Goal: Task Accomplishment & Management: Complete application form

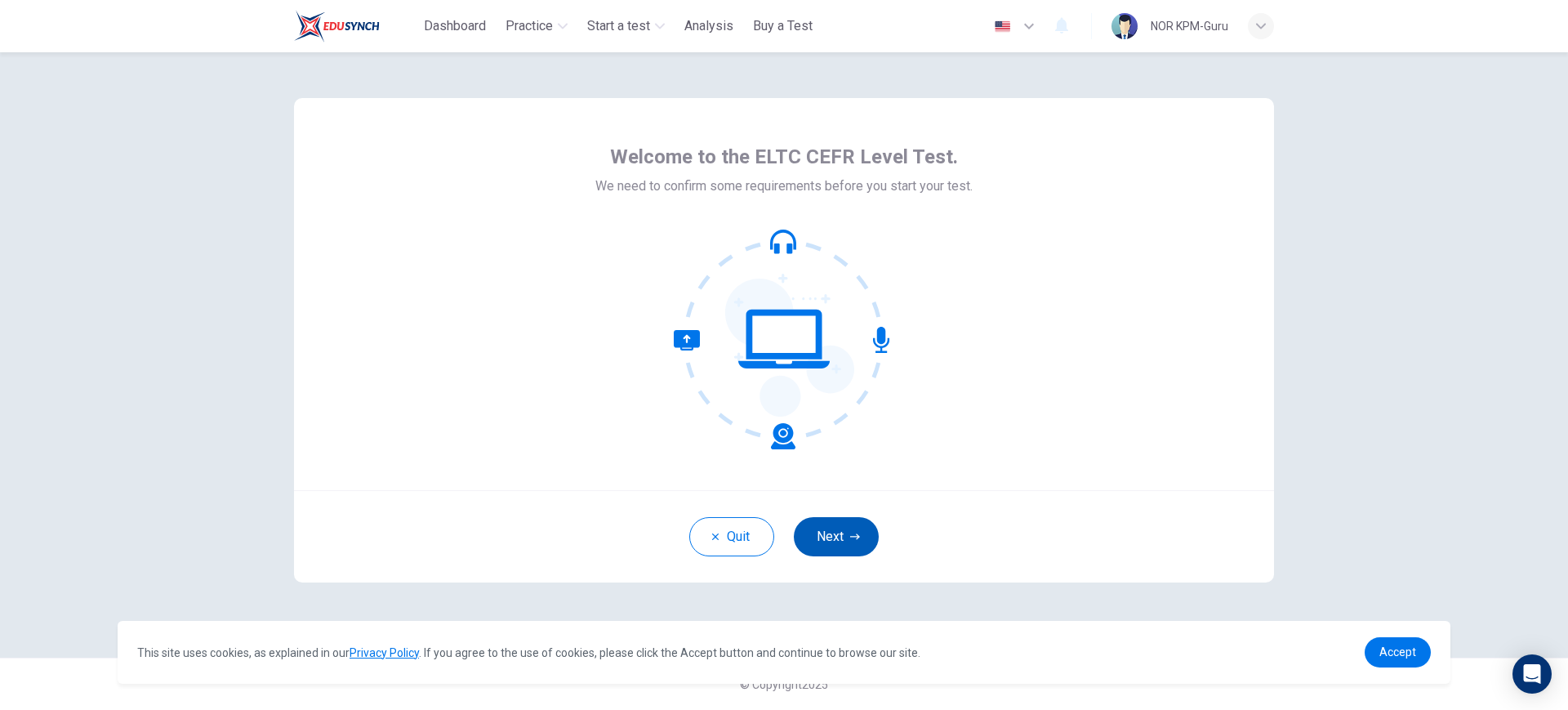
click at [859, 532] on icon "button" at bounding box center [855, 536] width 9 height 9
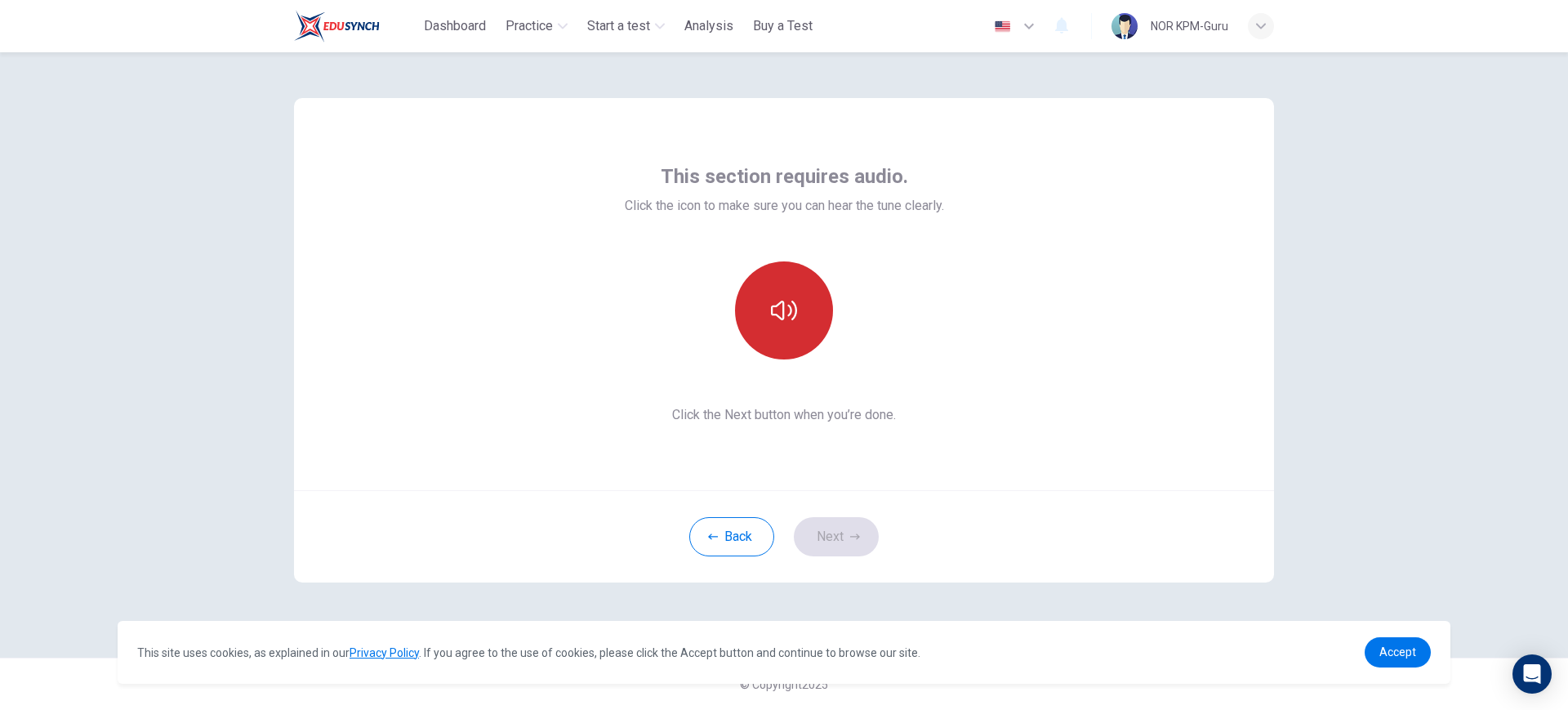
click at [797, 314] on button "button" at bounding box center [784, 310] width 98 height 98
click at [797, 316] on button "button" at bounding box center [784, 310] width 98 height 98
click at [813, 310] on button "button" at bounding box center [784, 310] width 98 height 98
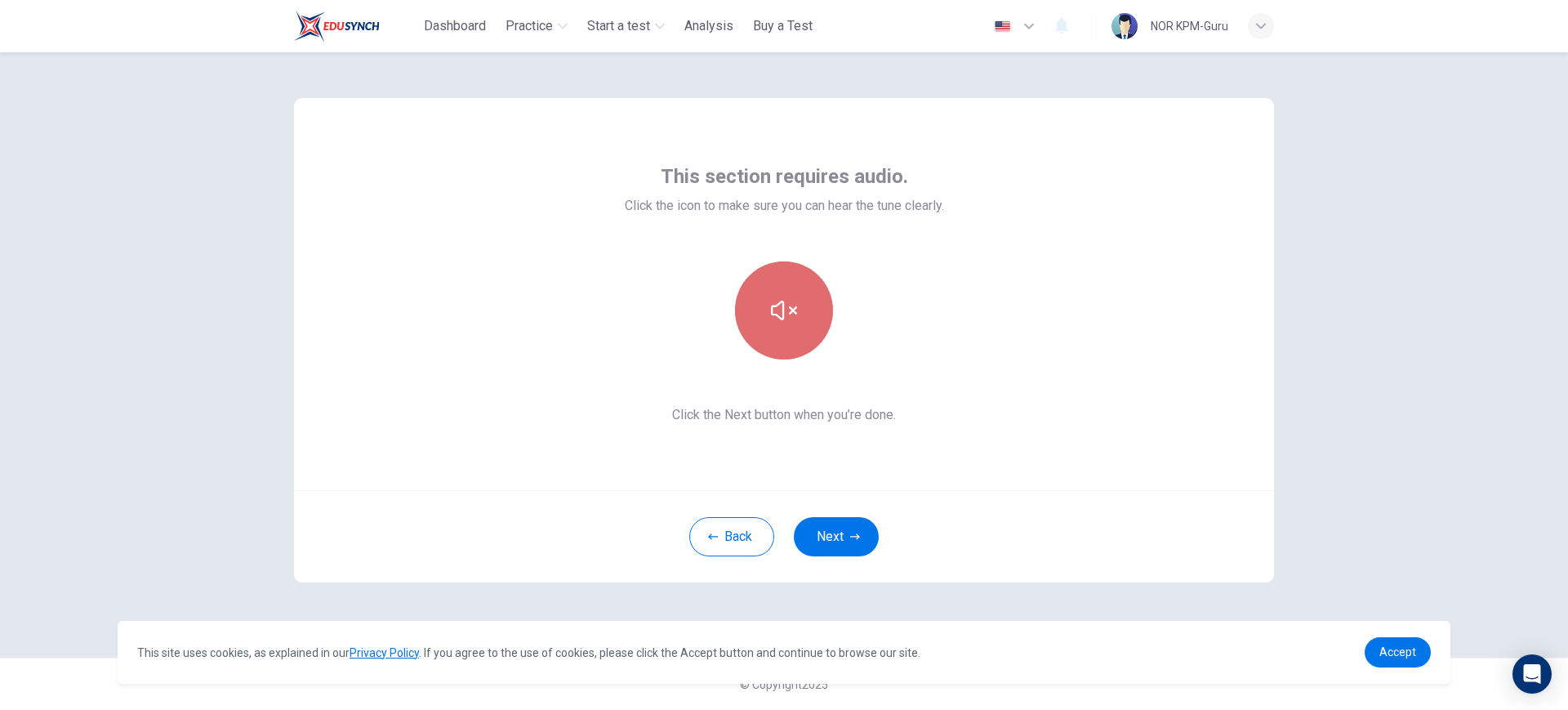
click at [813, 312] on button "button" at bounding box center [784, 310] width 98 height 98
click at [711, 535] on icon "button" at bounding box center [713, 536] width 9 height 9
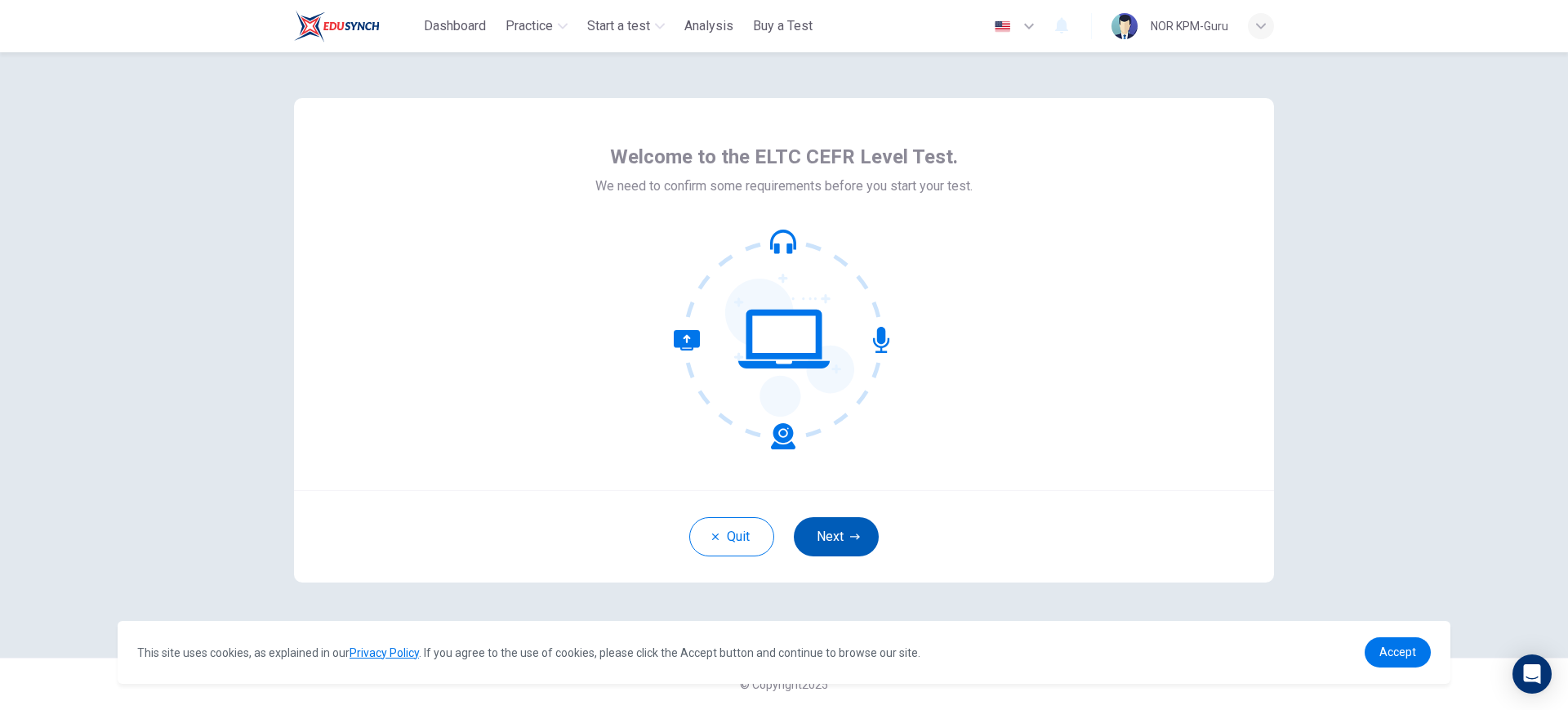
click at [839, 540] on button "Next" at bounding box center [836, 537] width 85 height 39
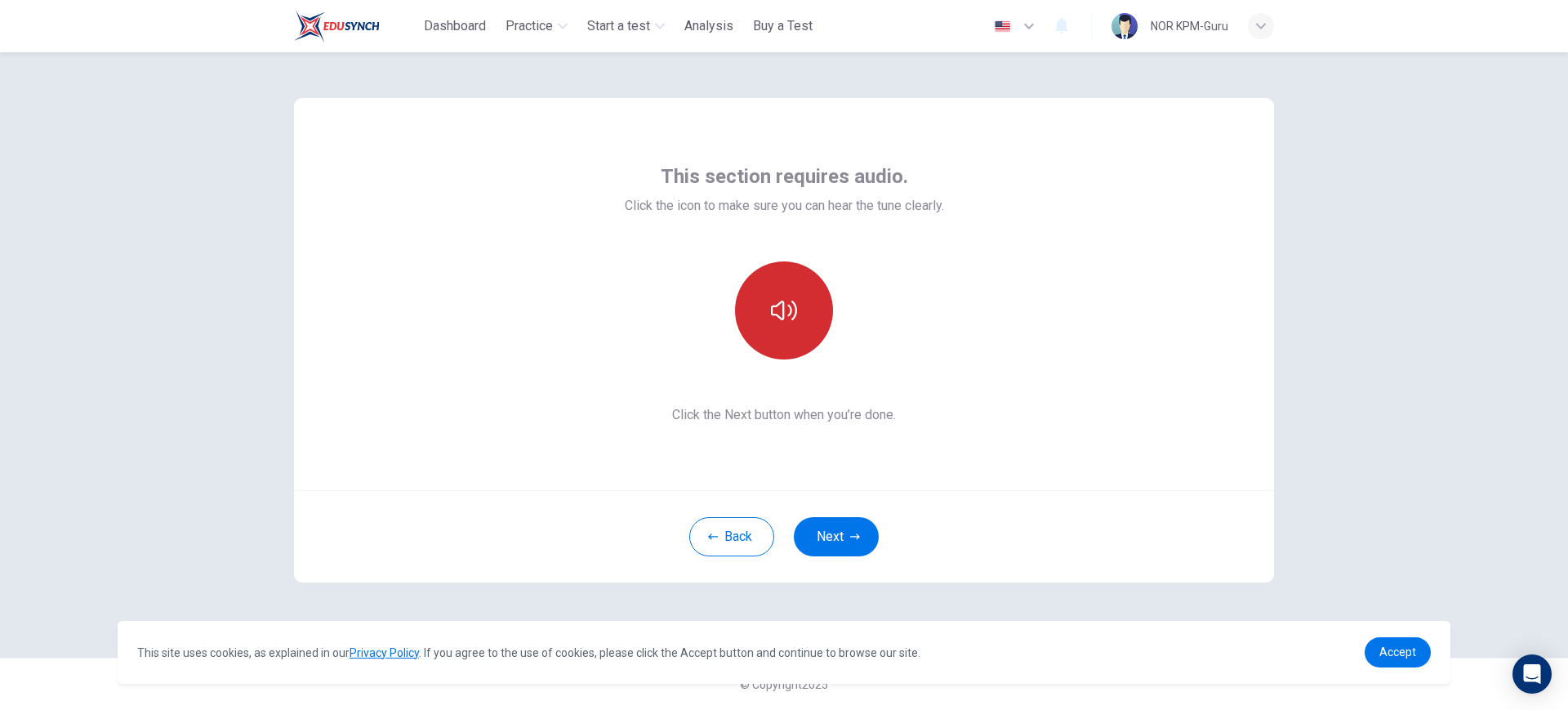
click at [785, 297] on icon "button" at bounding box center [784, 311] width 26 height 26
click at [846, 523] on button "Next" at bounding box center [836, 537] width 85 height 39
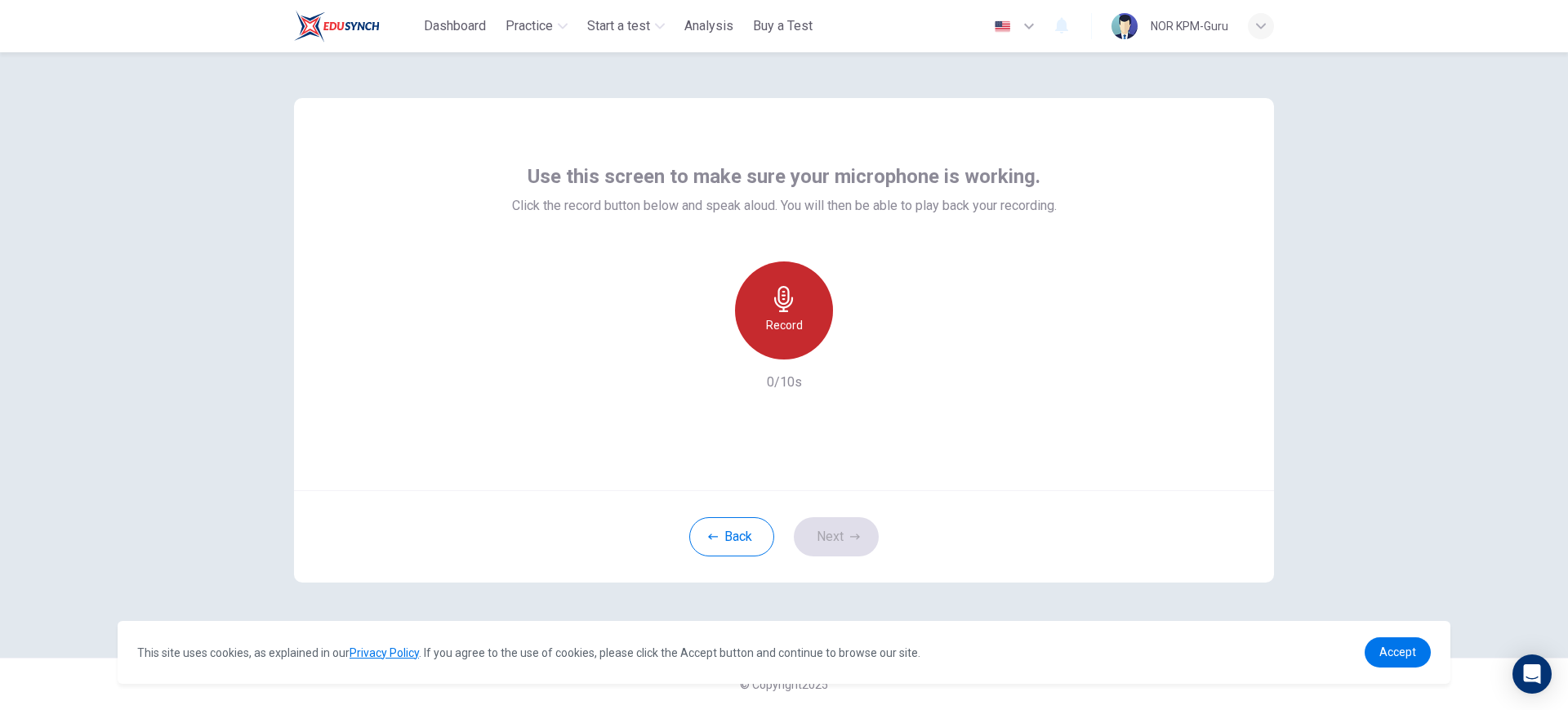
click at [779, 328] on h6 "Record" at bounding box center [784, 325] width 36 height 20
click at [801, 309] on div "Stop" at bounding box center [784, 310] width 98 height 98
click at [864, 343] on icon "button" at bounding box center [859, 345] width 16 height 16
click at [855, 543] on button "Next" at bounding box center [836, 537] width 85 height 39
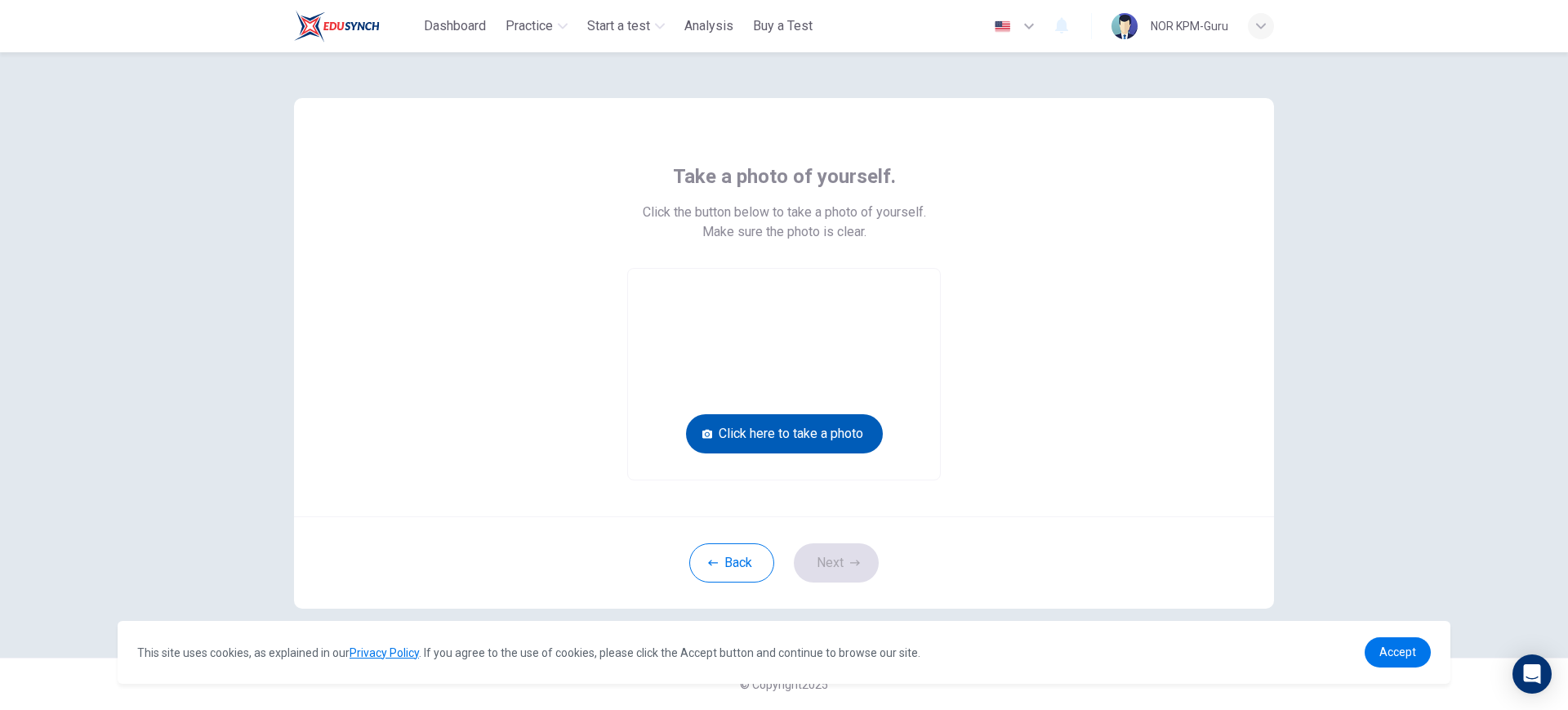
click at [842, 431] on button "Click here to take a photo" at bounding box center [784, 434] width 196 height 39
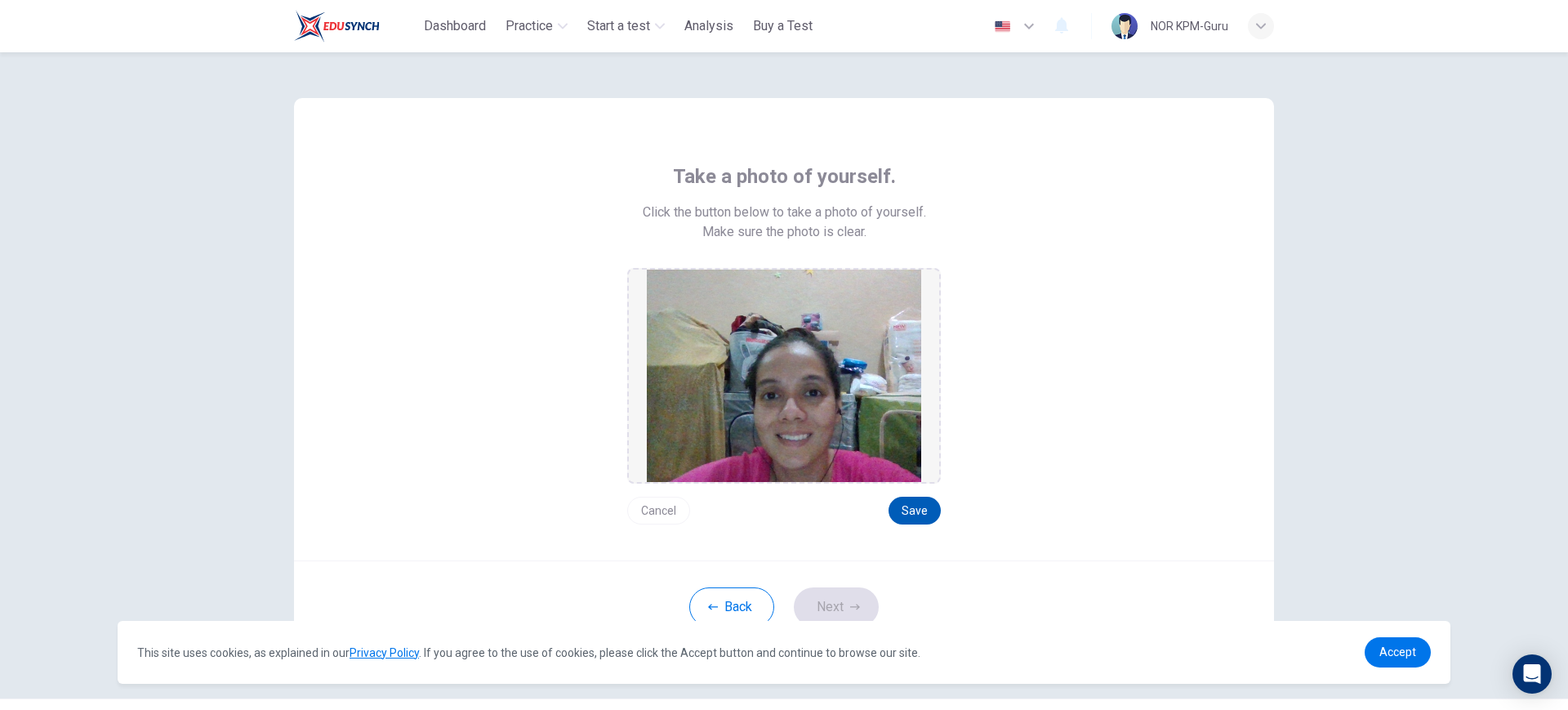
click at [928, 508] on button "Save" at bounding box center [915, 511] width 52 height 28
click at [905, 503] on button "Save" at bounding box center [915, 511] width 52 height 28
click at [850, 609] on icon "button" at bounding box center [855, 606] width 9 height 9
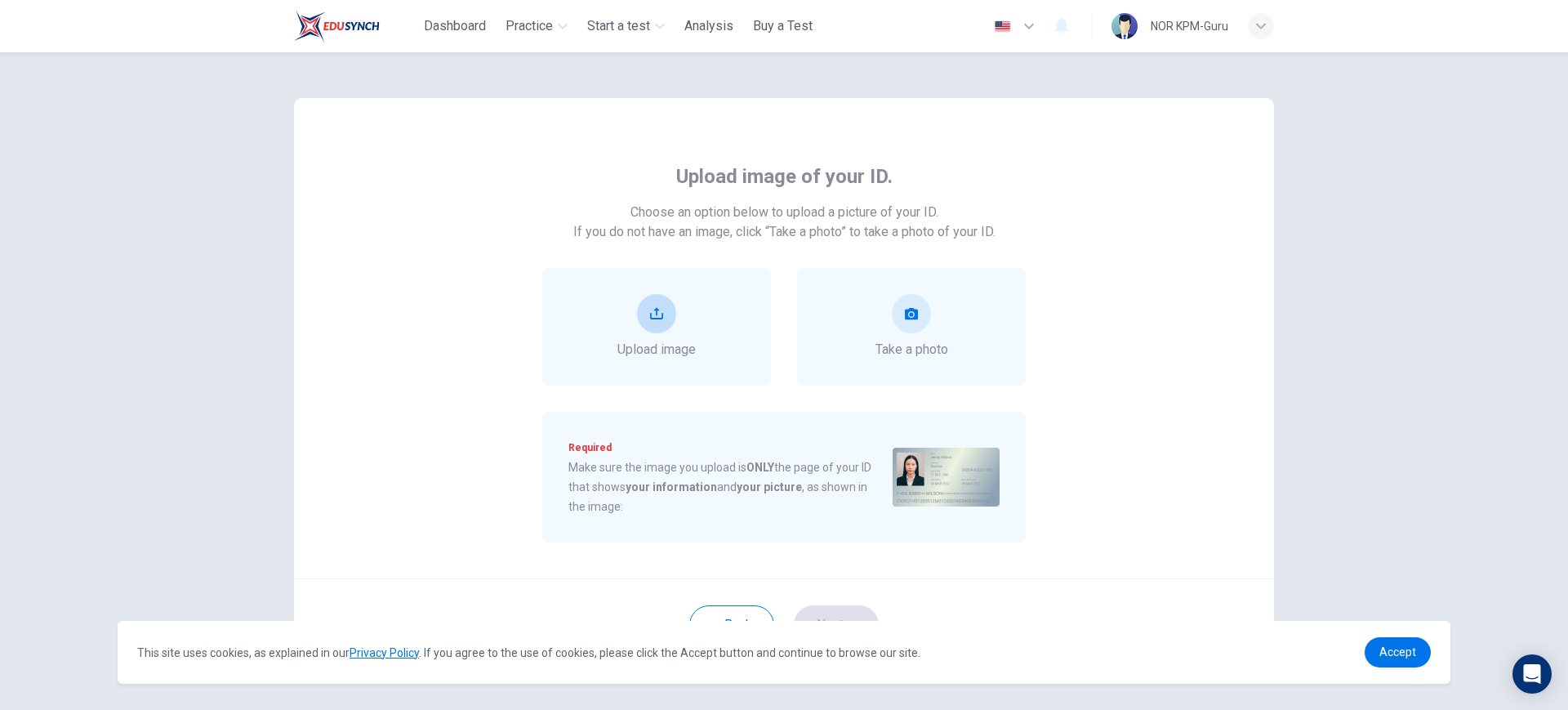
click at [655, 312] on icon "upload" at bounding box center [657, 313] width 13 height 13
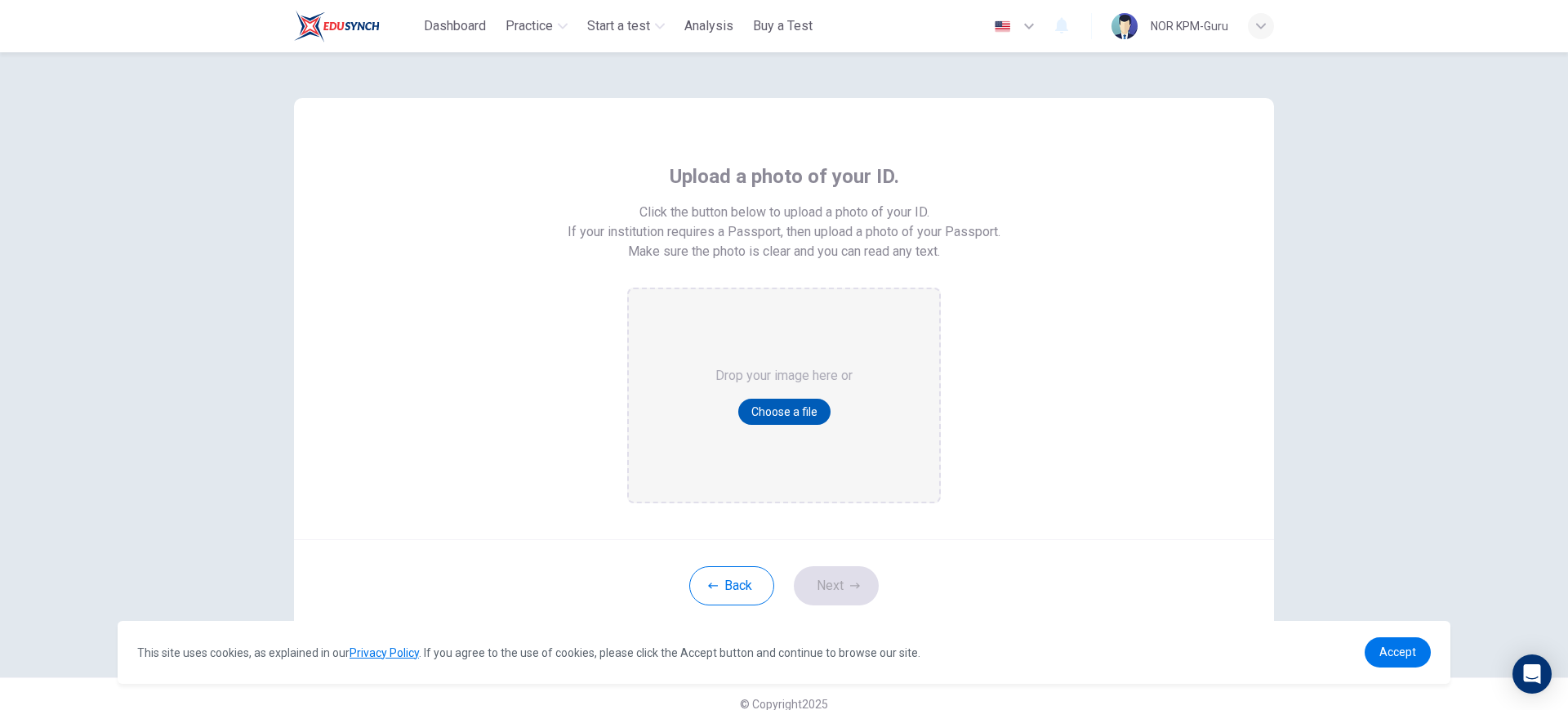
click at [795, 412] on button "Choose a file" at bounding box center [784, 412] width 93 height 26
click at [754, 409] on button "Choose a file" at bounding box center [784, 412] width 93 height 26
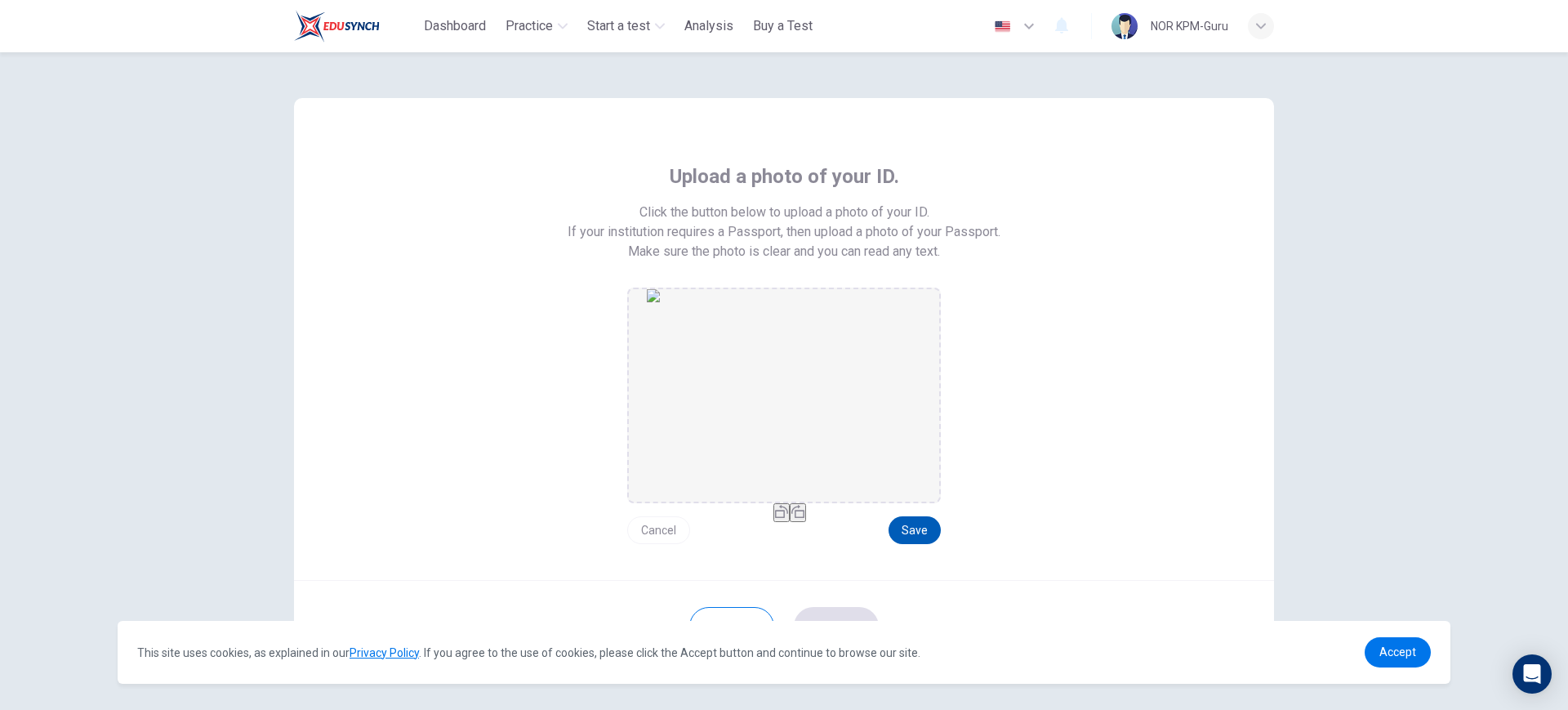
click at [903, 523] on button "Save" at bounding box center [915, 530] width 52 height 28
click at [913, 531] on button "Save" at bounding box center [915, 530] width 52 height 28
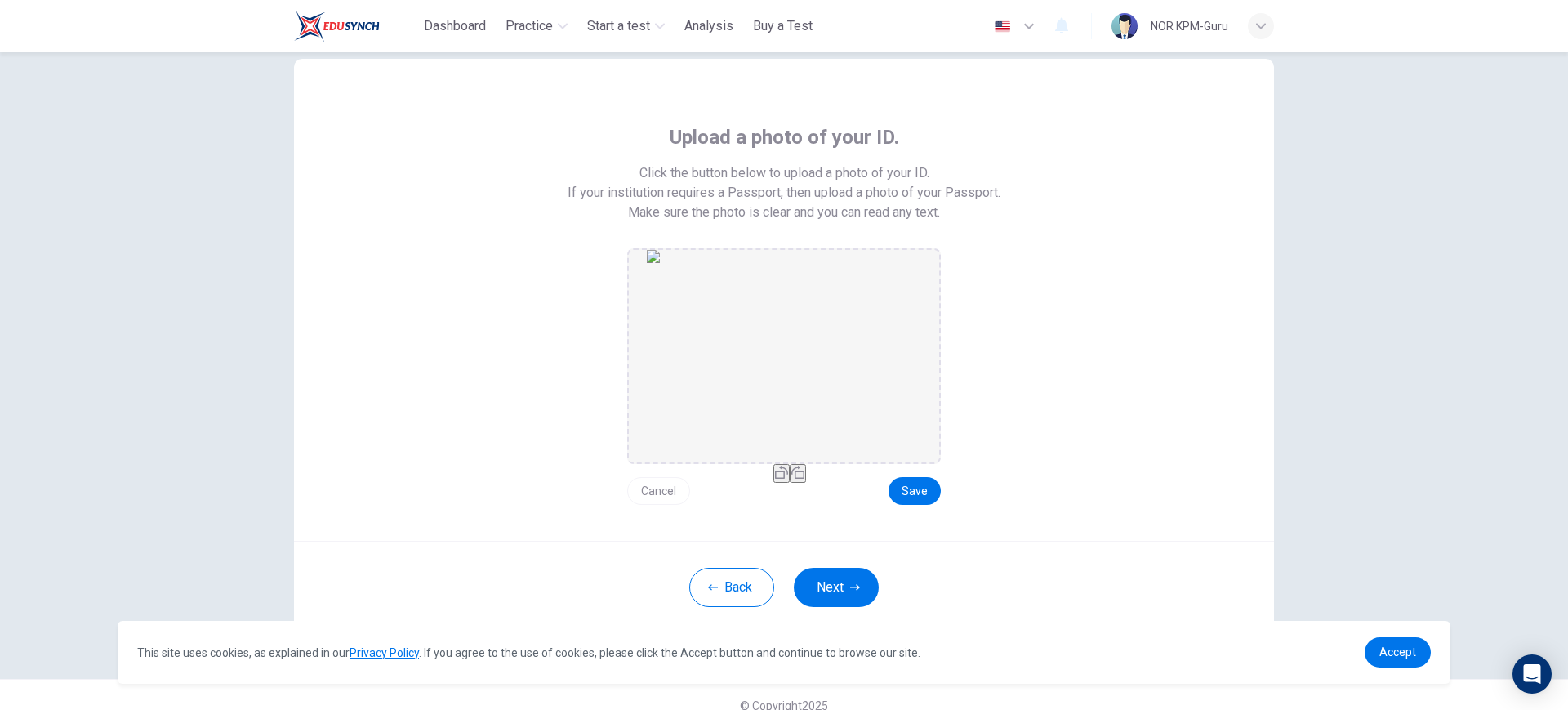
scroll to position [61, 0]
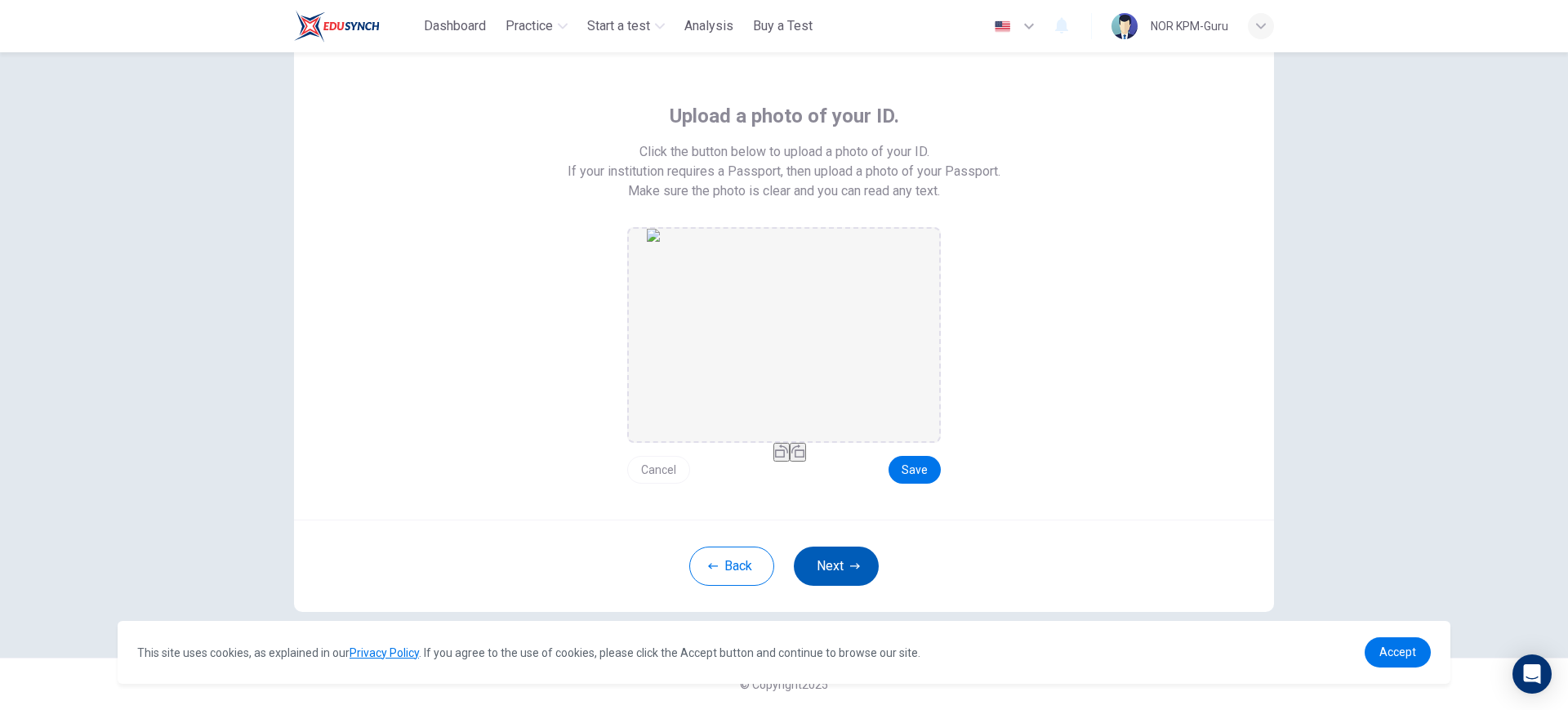
click at [814, 561] on button "Next" at bounding box center [836, 566] width 85 height 39
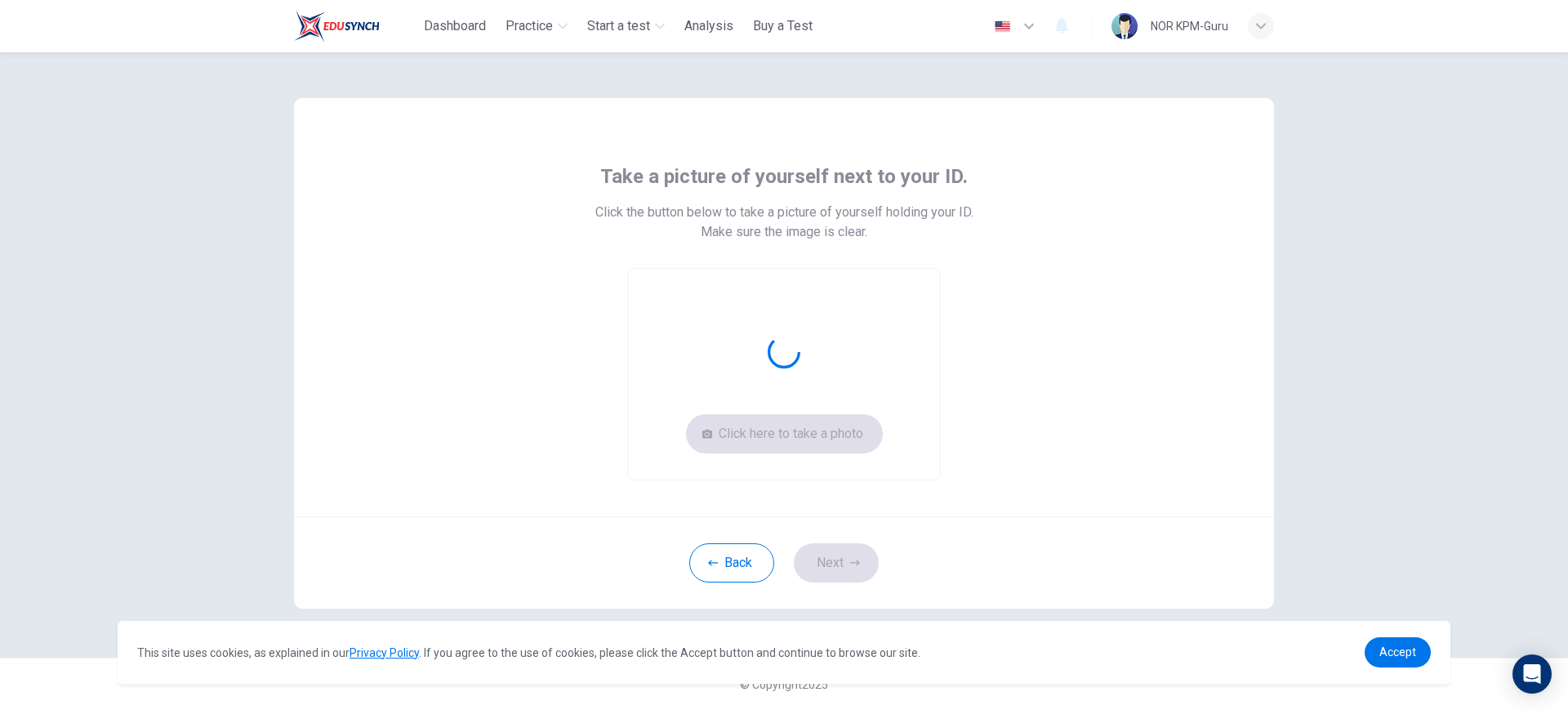
scroll to position [0, 0]
click at [825, 428] on button "Click here to take a photo" at bounding box center [784, 434] width 196 height 39
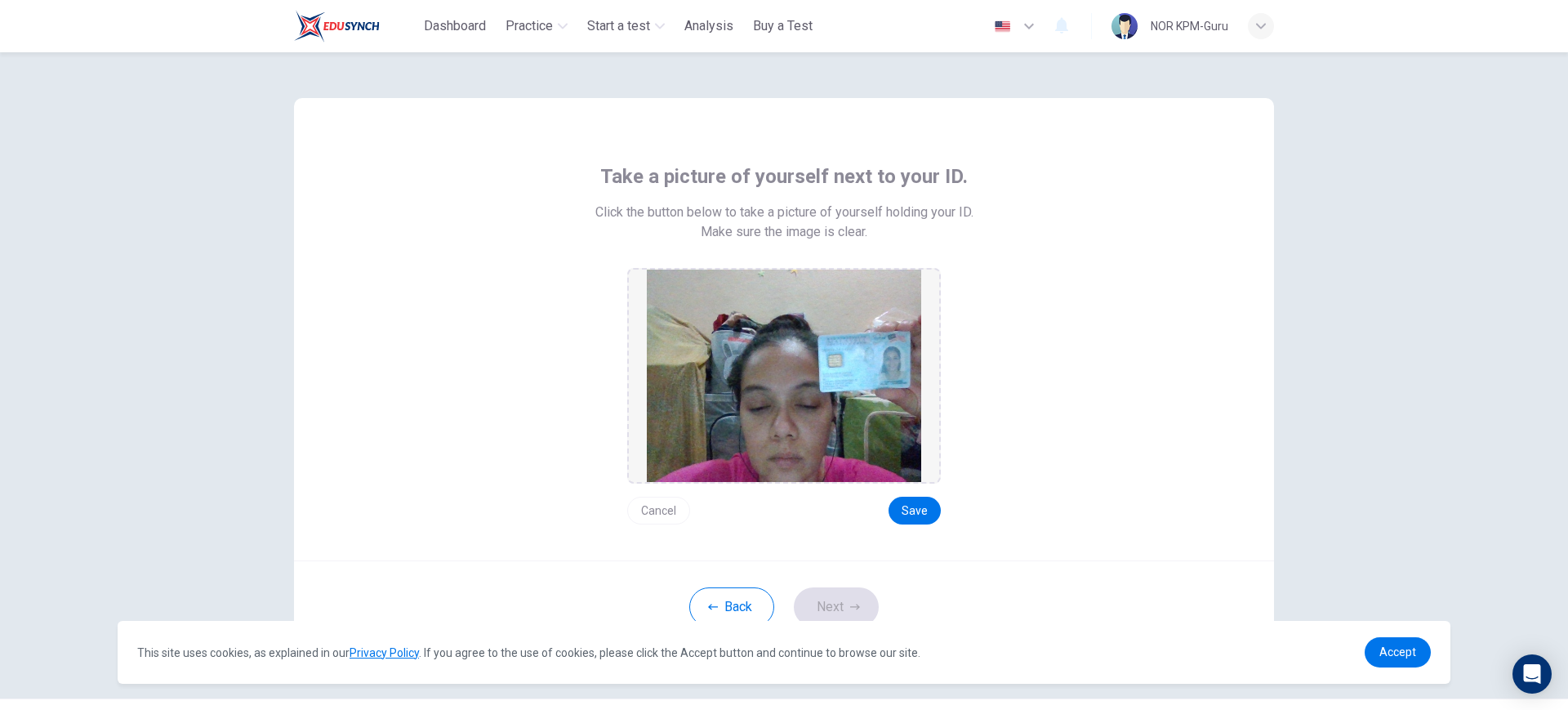
click at [650, 506] on button "Cancel" at bounding box center [659, 511] width 63 height 28
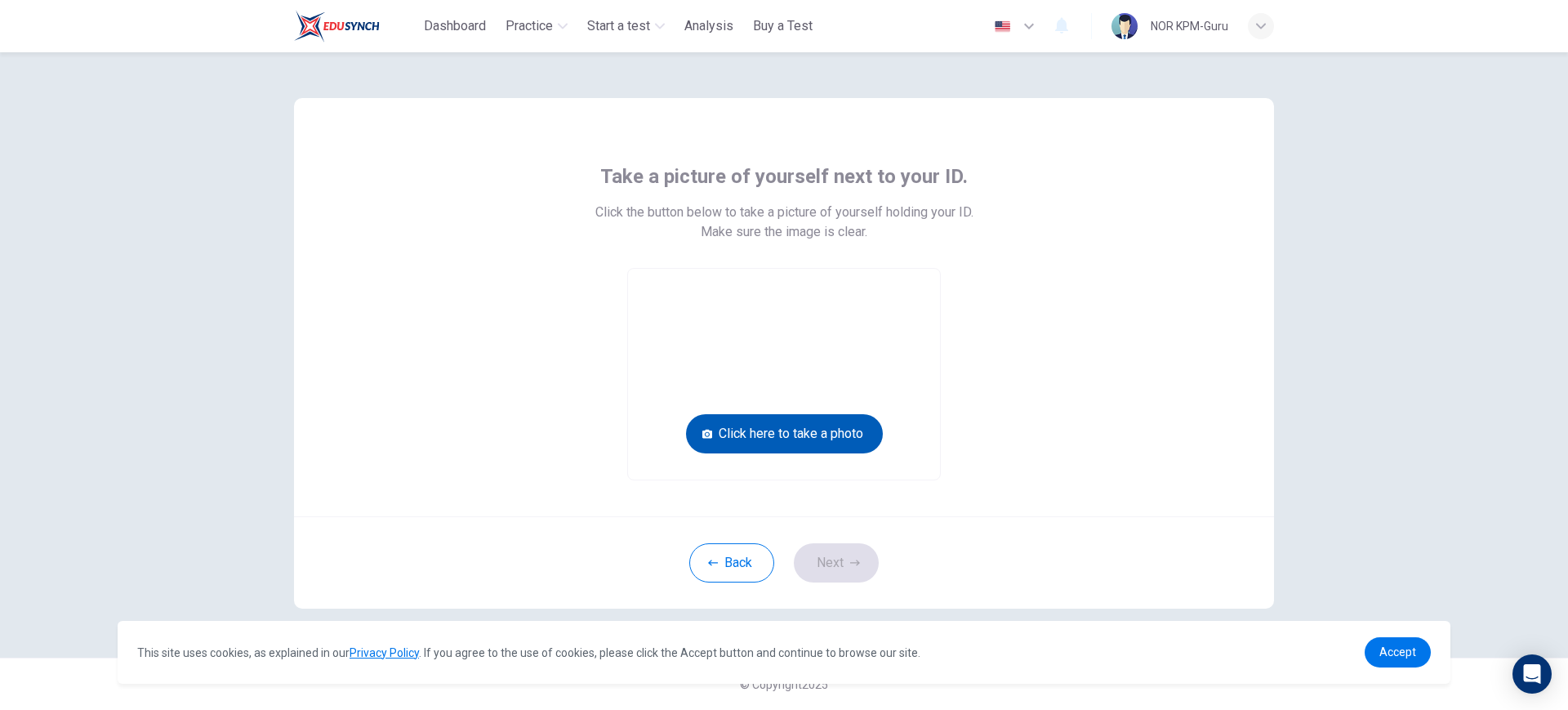
click at [806, 426] on button "Click here to take a photo" at bounding box center [784, 434] width 196 height 39
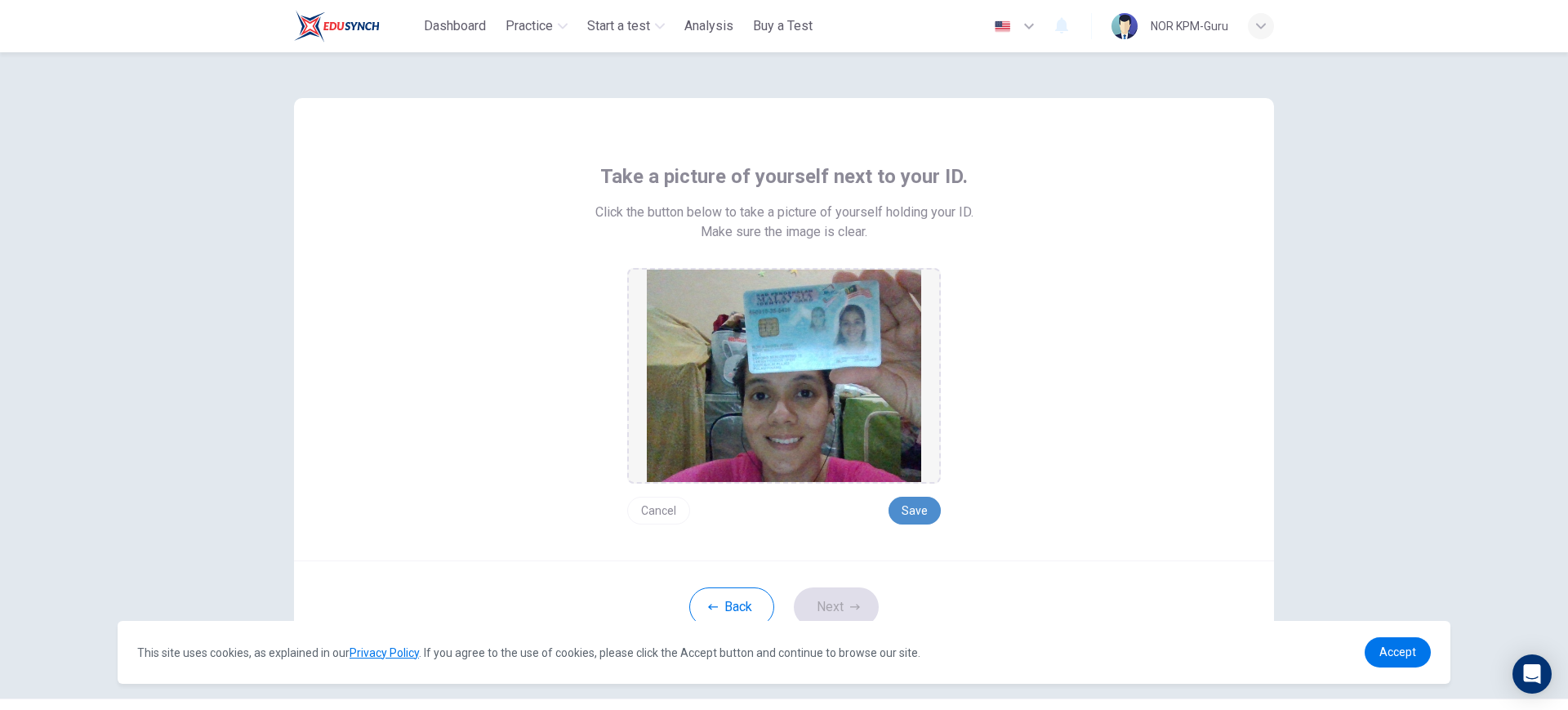
click at [905, 510] on button "Save" at bounding box center [915, 511] width 52 height 28
click at [927, 509] on button "Save" at bounding box center [915, 511] width 52 height 28
click at [853, 597] on button "Next" at bounding box center [836, 607] width 85 height 39
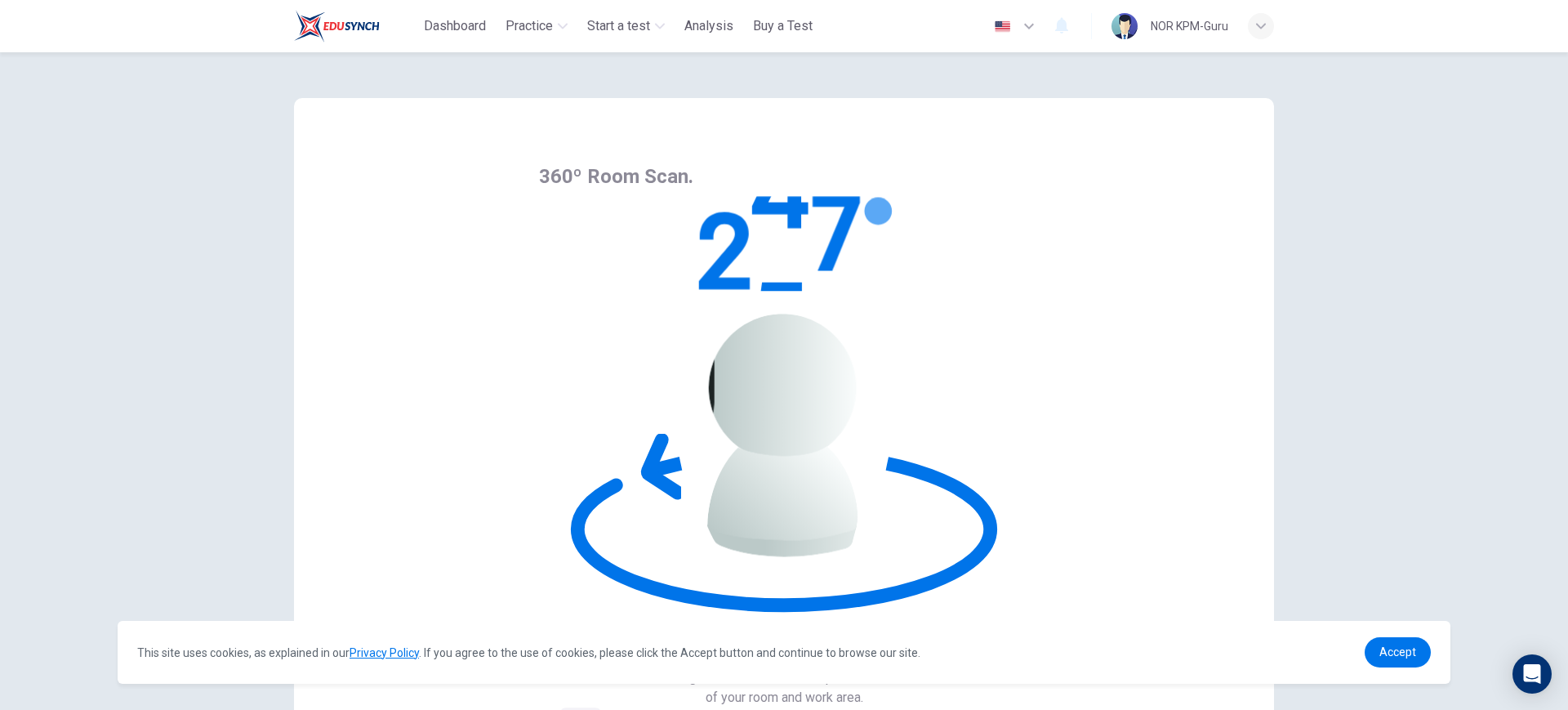
drag, startPoint x: 998, startPoint y: 315, endPoint x: 1013, endPoint y: 251, distance: 65.7
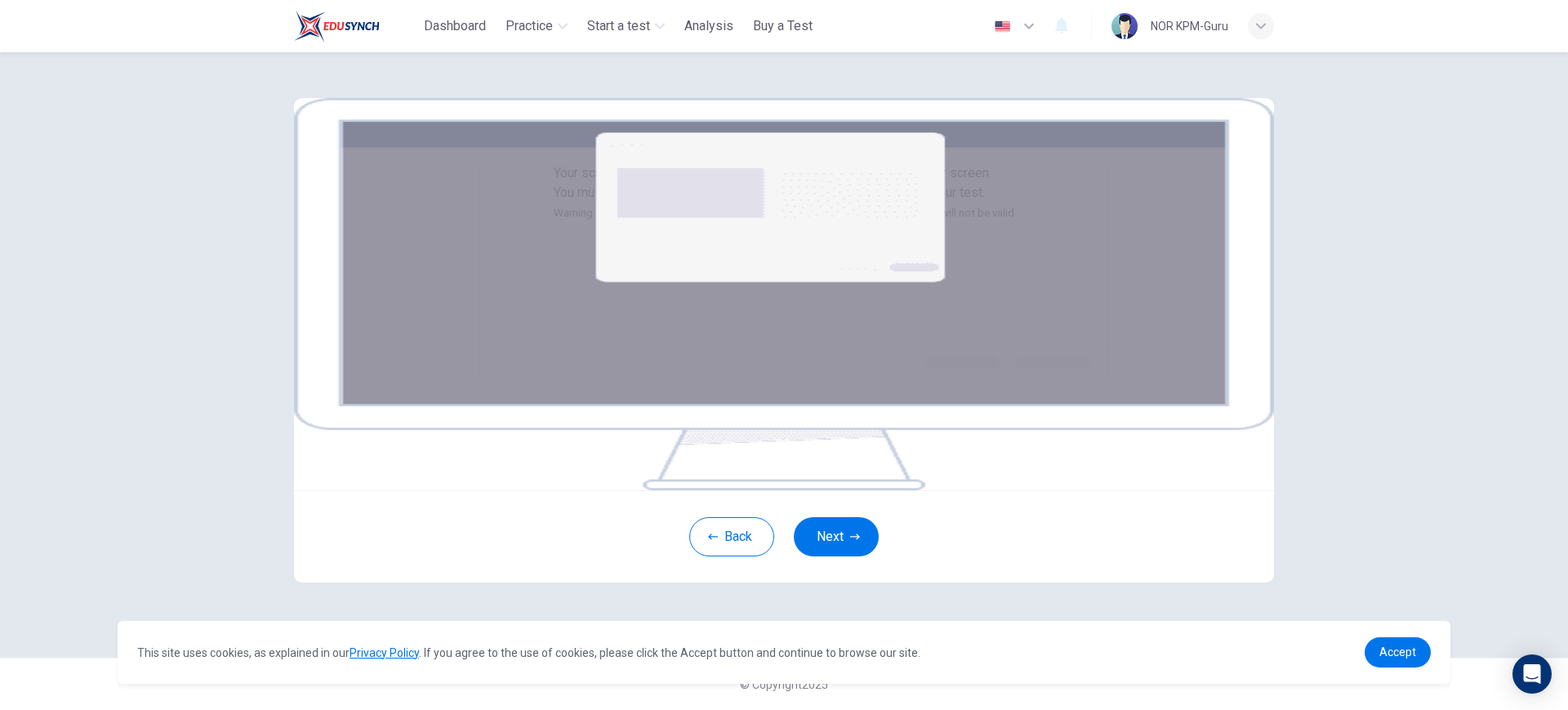
scroll to position [102, 0]
click at [833, 557] on button "Next" at bounding box center [836, 537] width 85 height 39
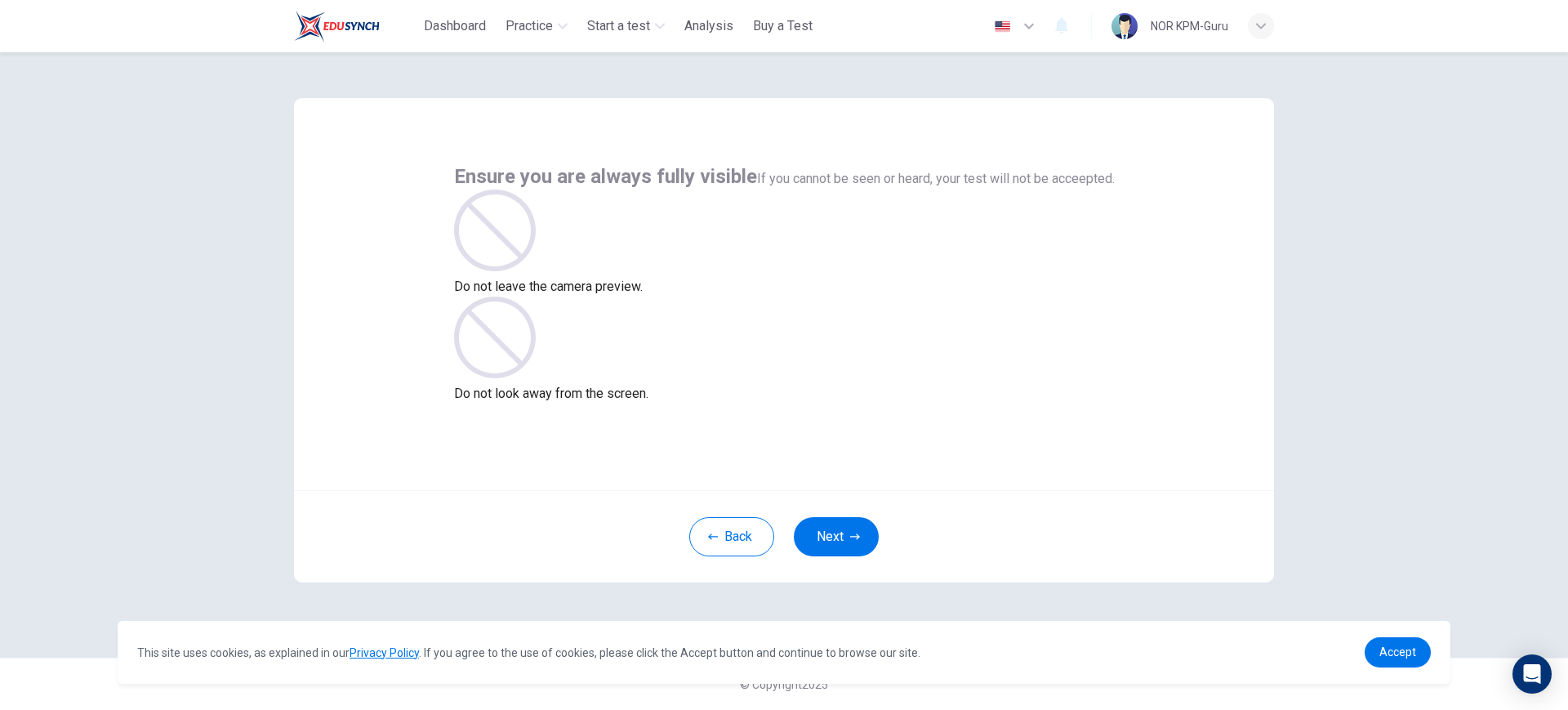
scroll to position [0, 0]
click at [840, 542] on button "Next" at bounding box center [836, 537] width 85 height 39
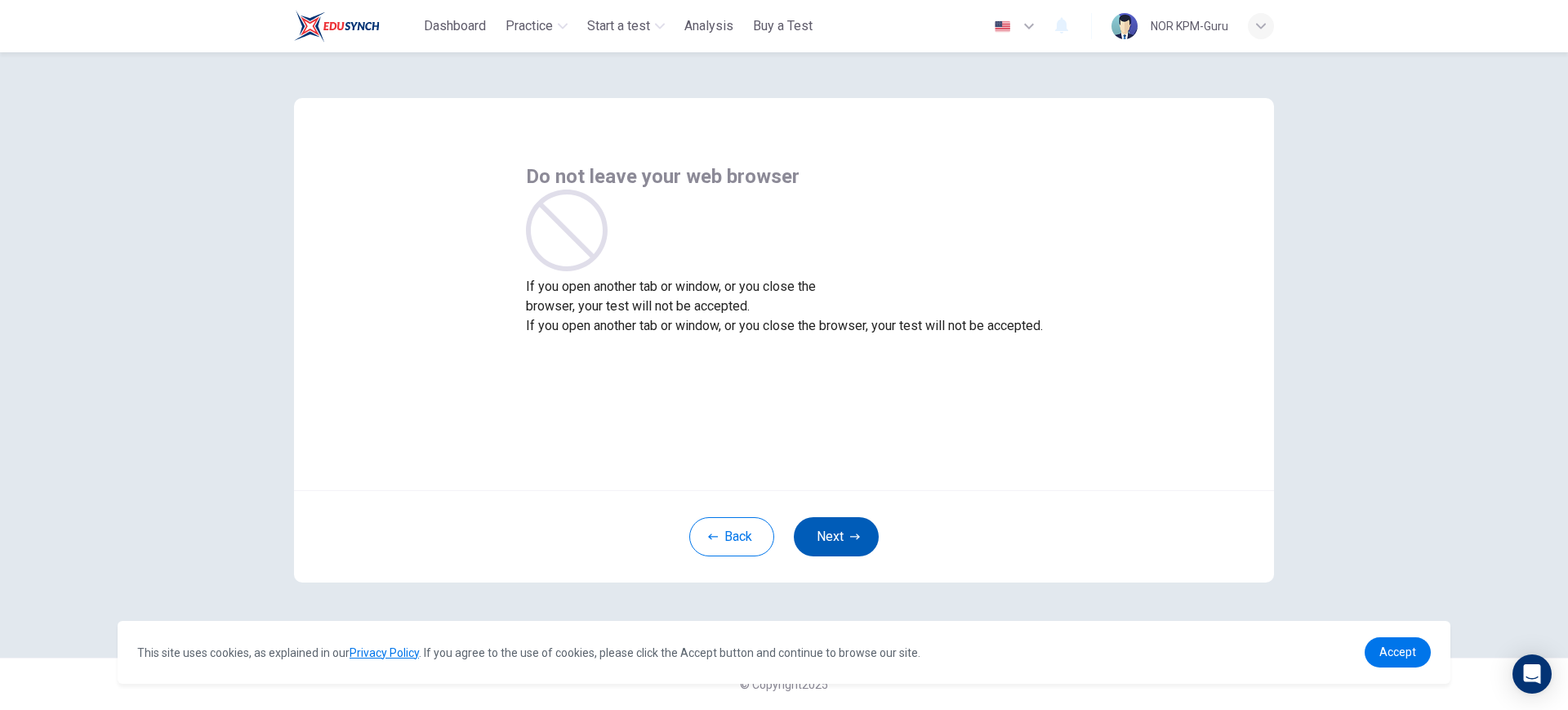
click at [843, 537] on button "Next" at bounding box center [836, 537] width 85 height 39
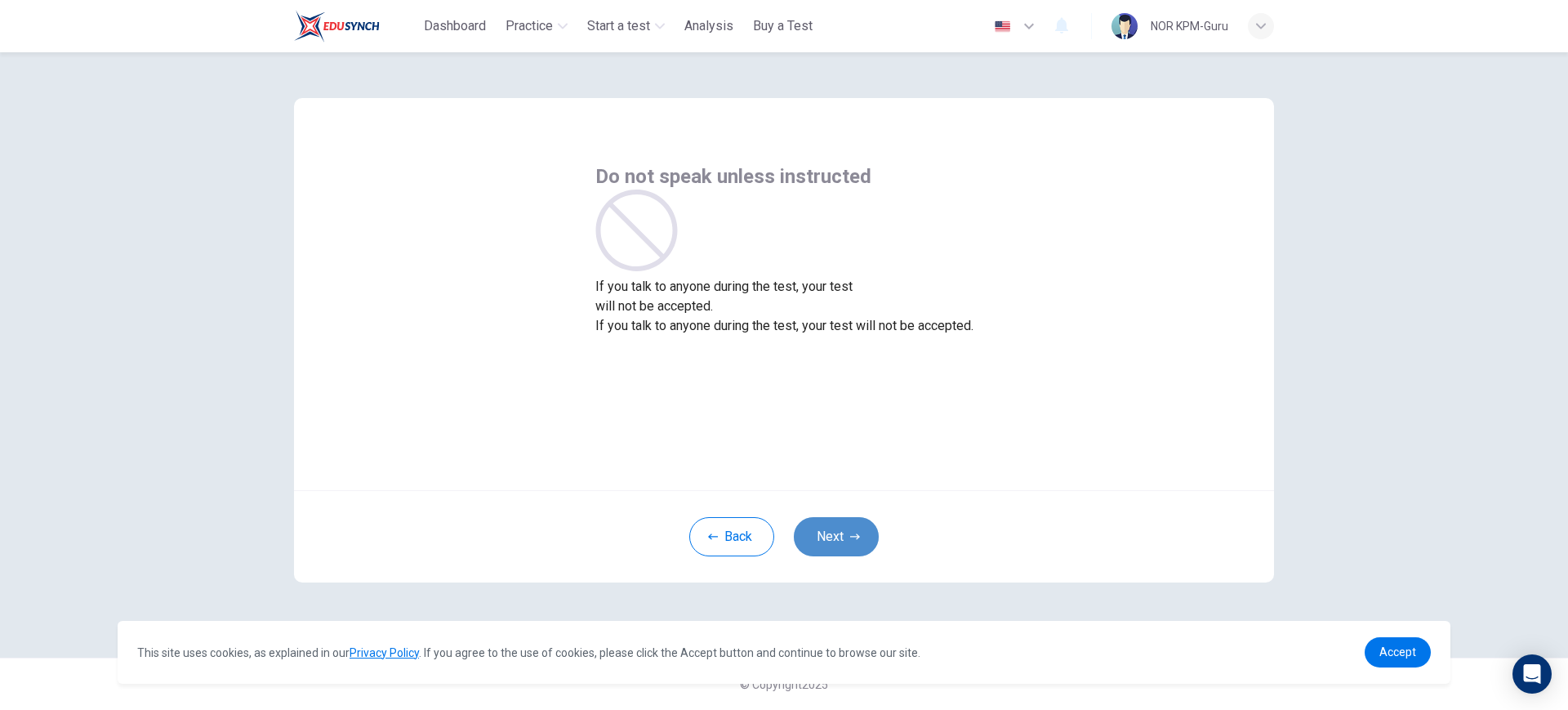
click at [846, 543] on button "Next" at bounding box center [836, 537] width 85 height 39
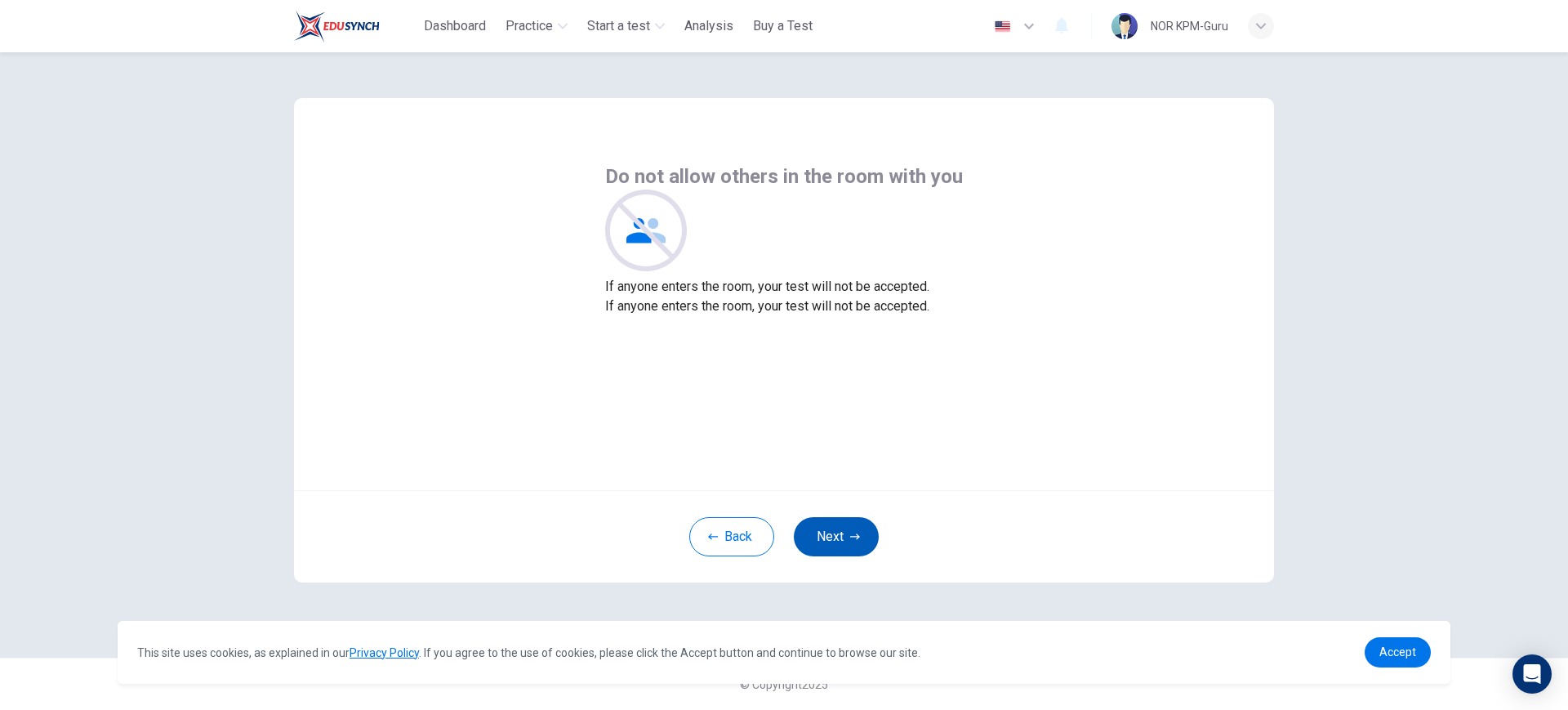
click at [842, 543] on button "Next" at bounding box center [836, 537] width 85 height 39
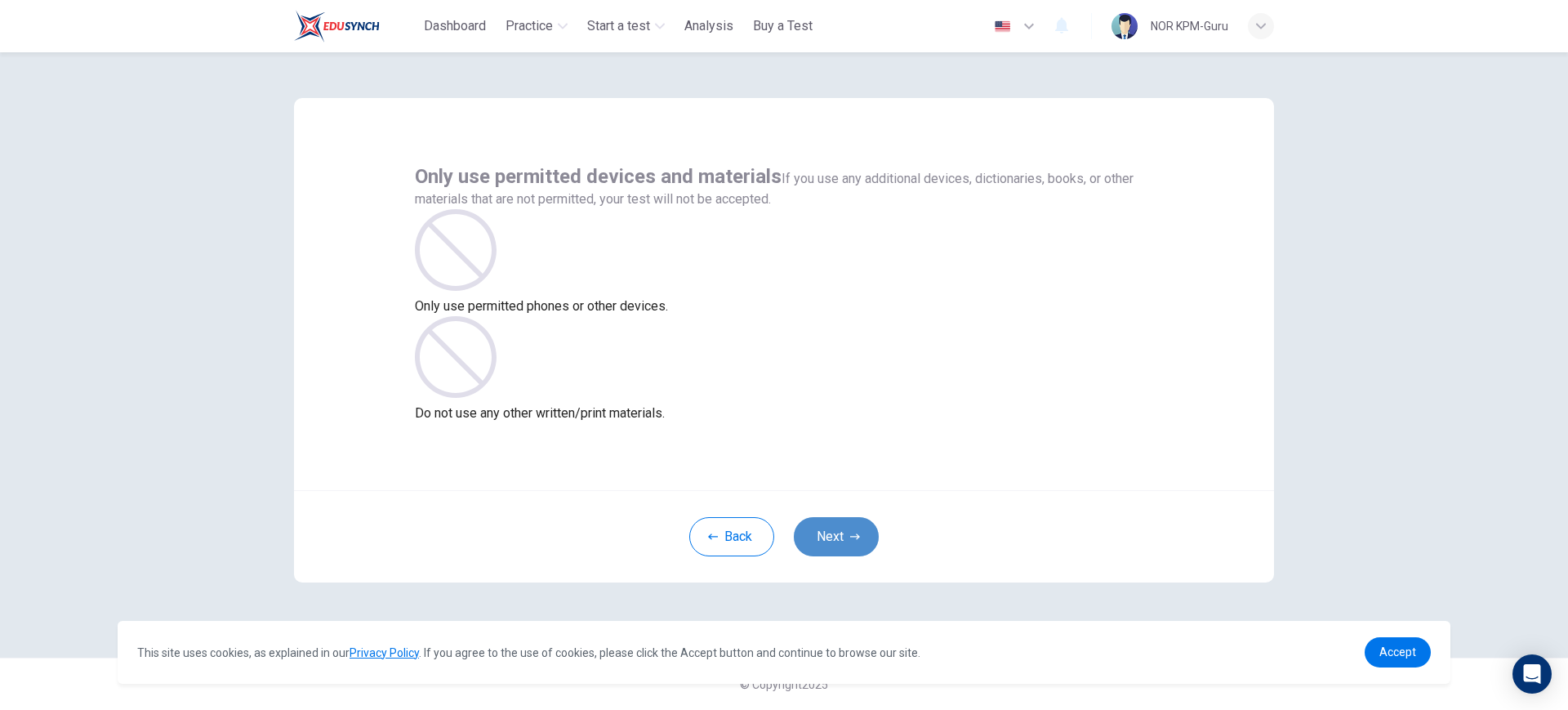
click at [839, 532] on button "Next" at bounding box center [836, 537] width 85 height 39
click at [840, 533] on button "Next" at bounding box center [836, 537] width 85 height 39
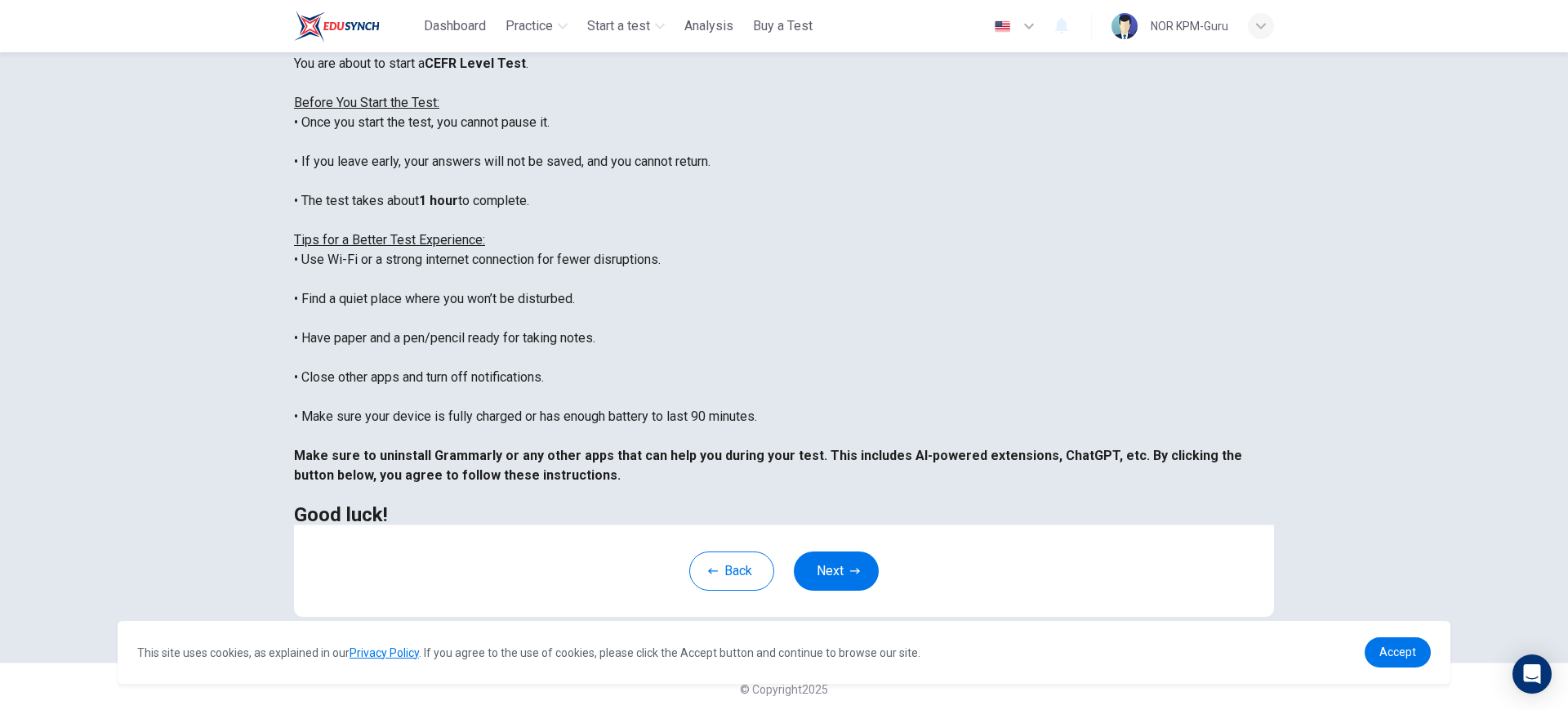
scroll to position [198, 0]
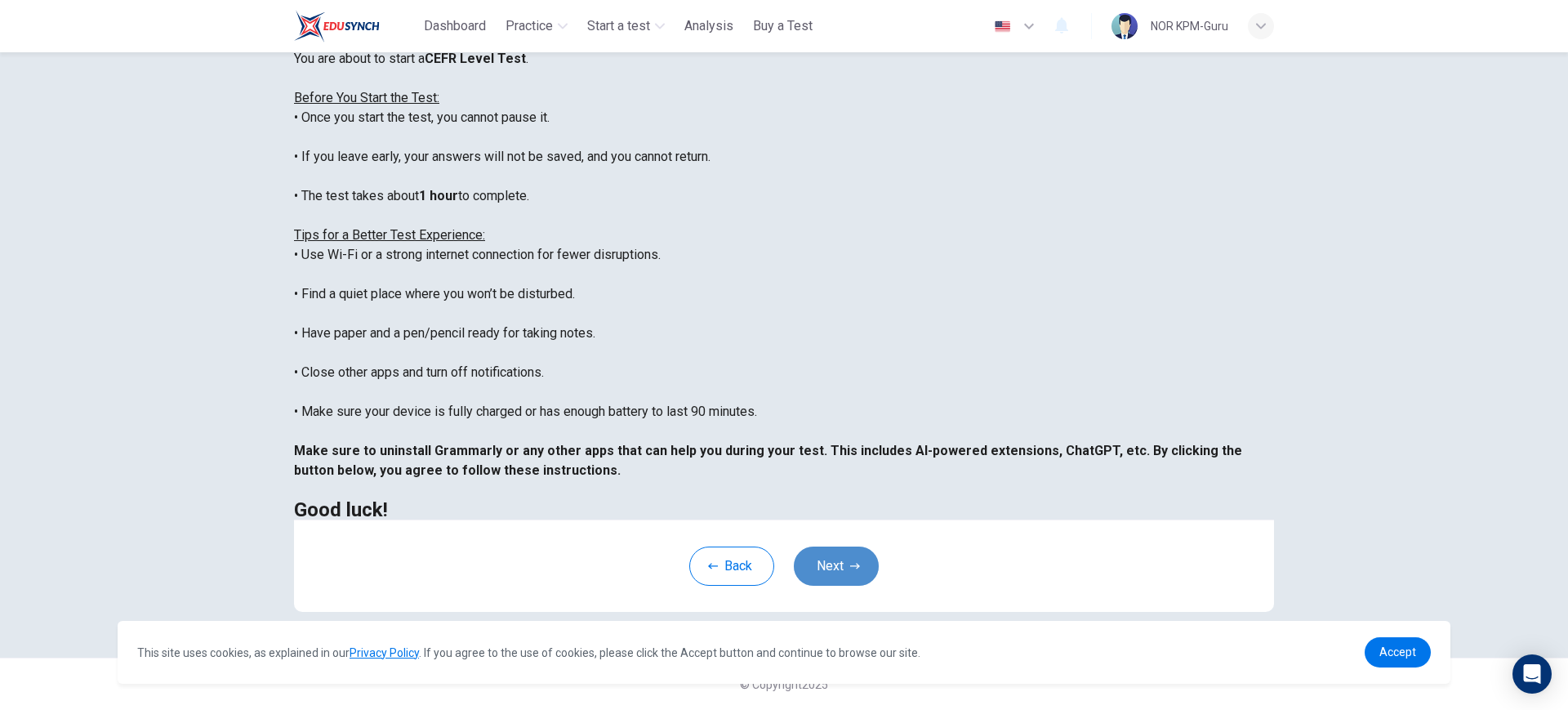
click at [840, 574] on button "Next" at bounding box center [836, 566] width 85 height 39
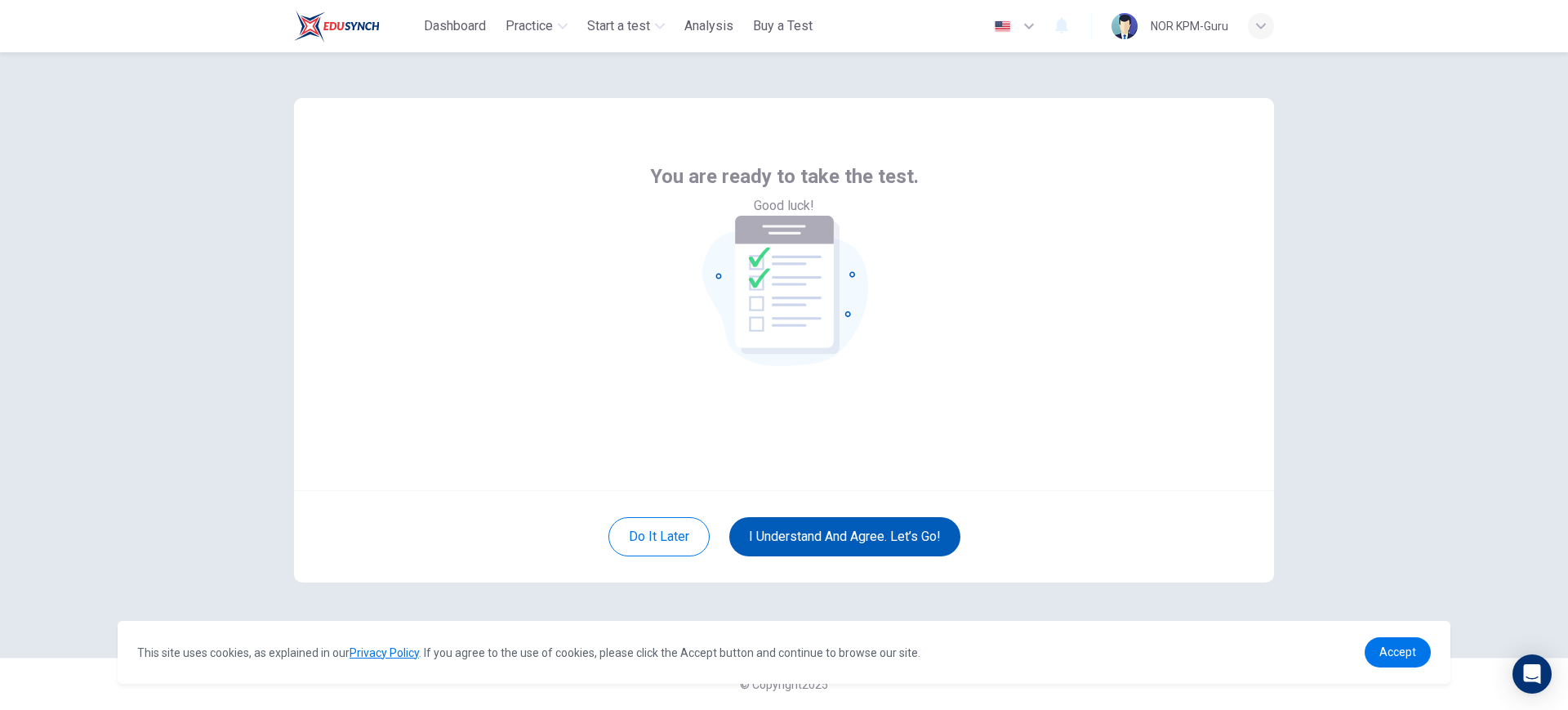
click at [835, 531] on button "I understand and agree. Let’s go!" at bounding box center [845, 537] width 231 height 39
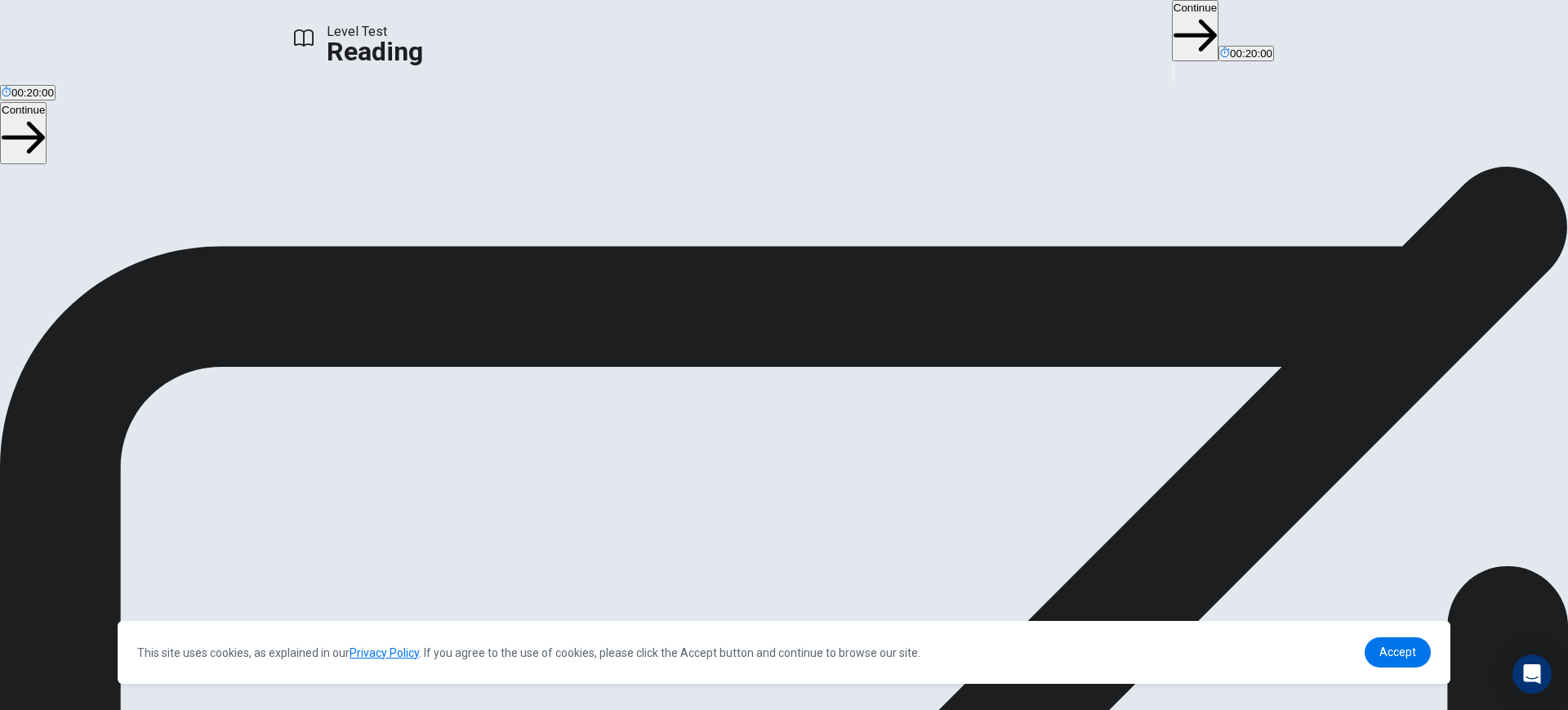
click at [1172, 16] on button "Continue" at bounding box center [1196, 30] width 47 height 61
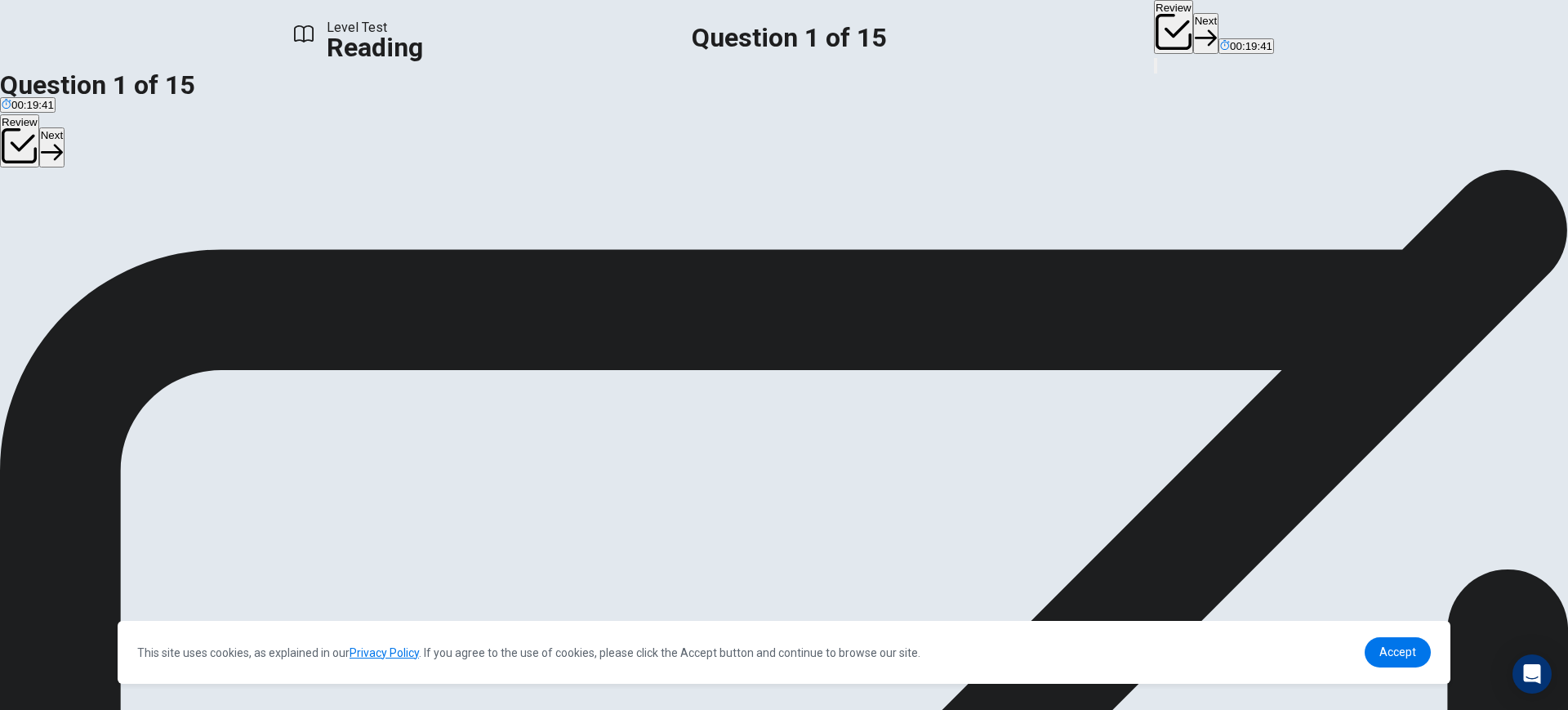
click at [1194, 25] on button "Next" at bounding box center [1206, 33] width 25 height 40
click at [1194, 23] on button "Next" at bounding box center [1206, 33] width 25 height 40
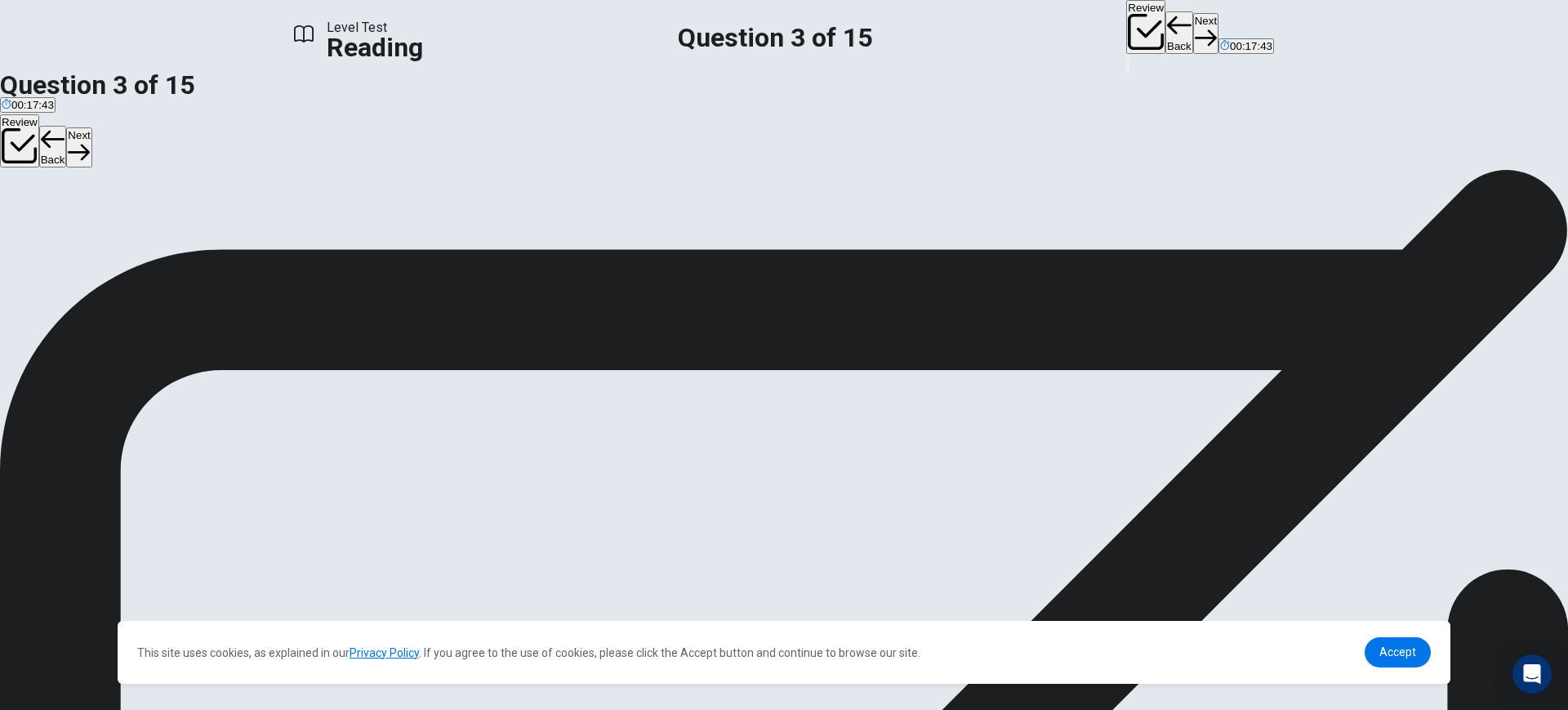
click at [1194, 18] on button "Next" at bounding box center [1206, 33] width 25 height 40
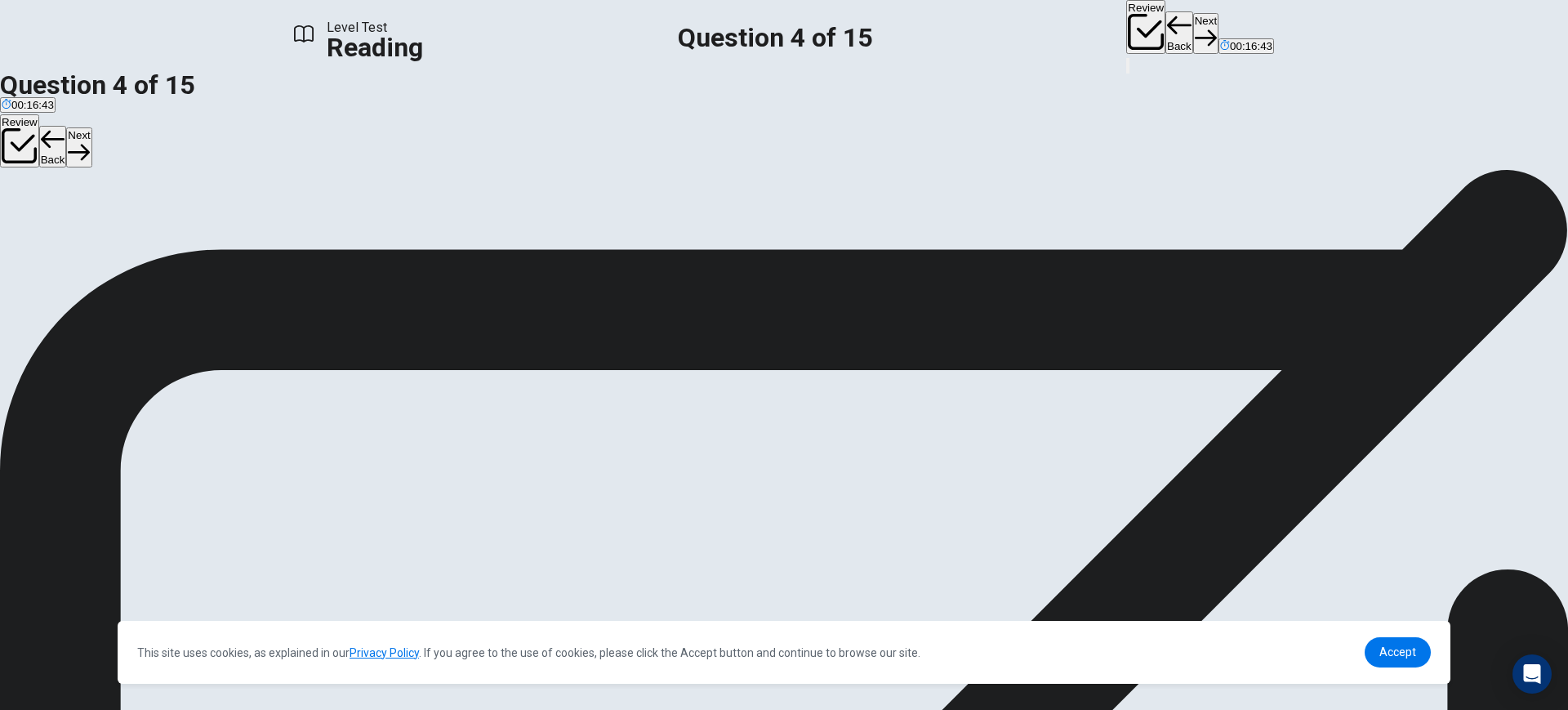
click at [1194, 34] on button "Next" at bounding box center [1206, 33] width 25 height 40
click at [1194, 20] on button "Next" at bounding box center [1206, 33] width 25 height 40
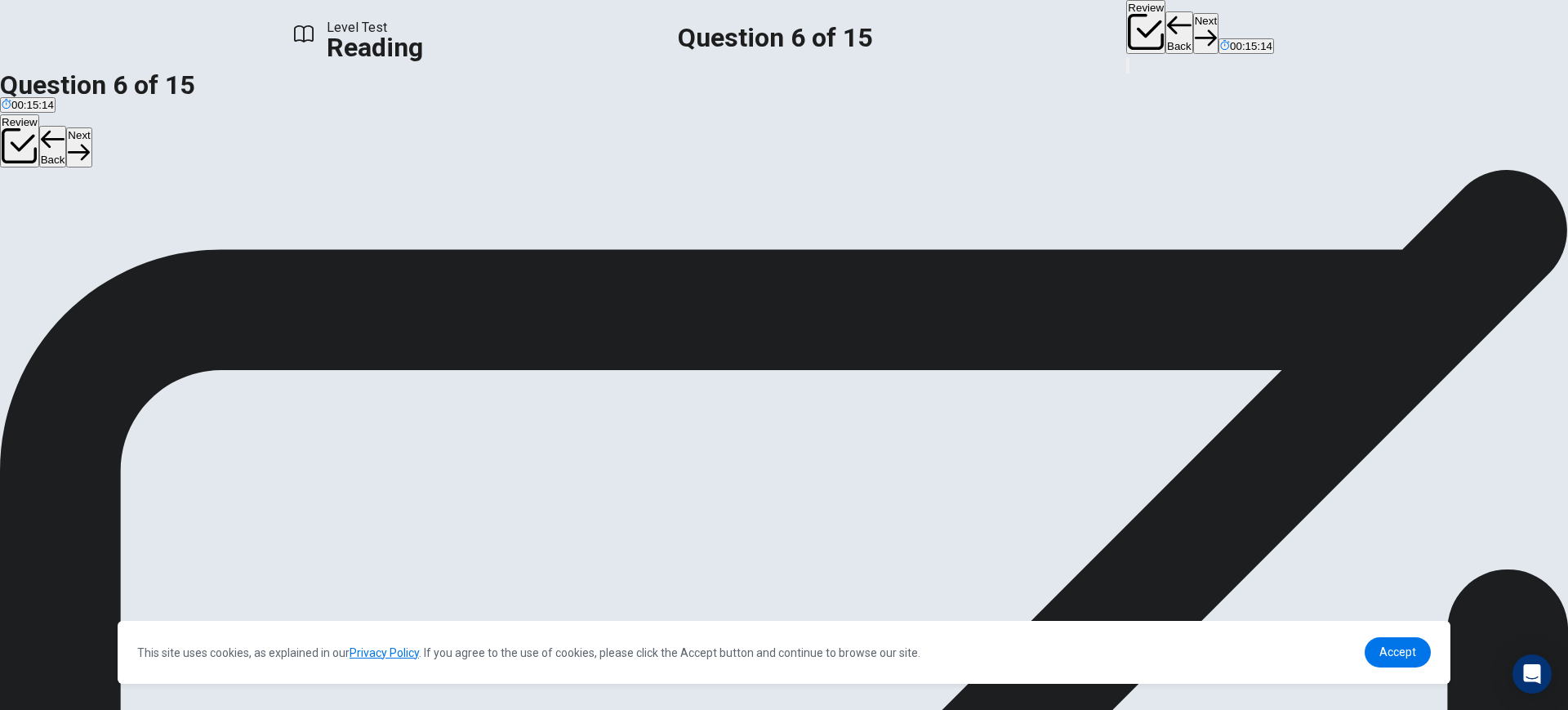
scroll to position [204, 0]
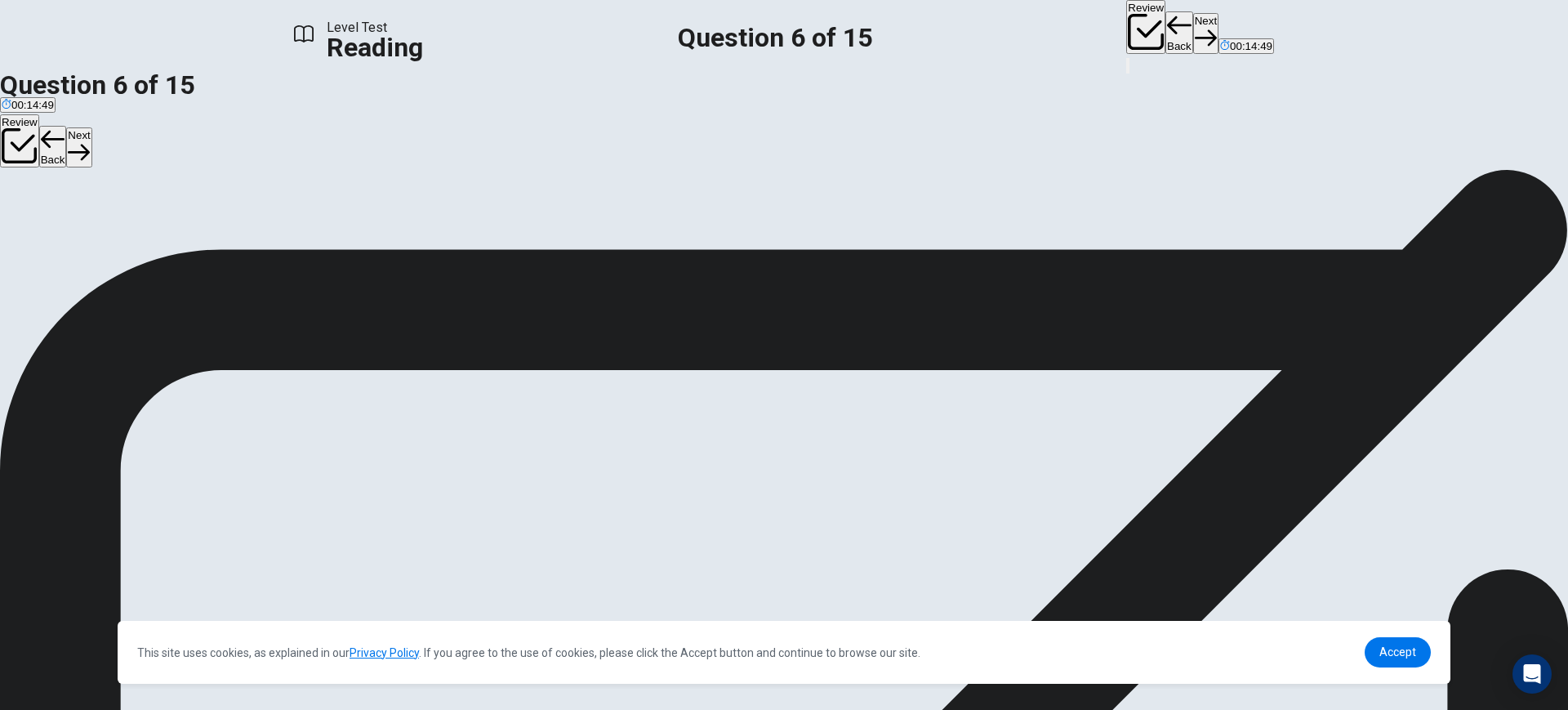
click at [1194, 20] on button "Next" at bounding box center [1206, 33] width 25 height 40
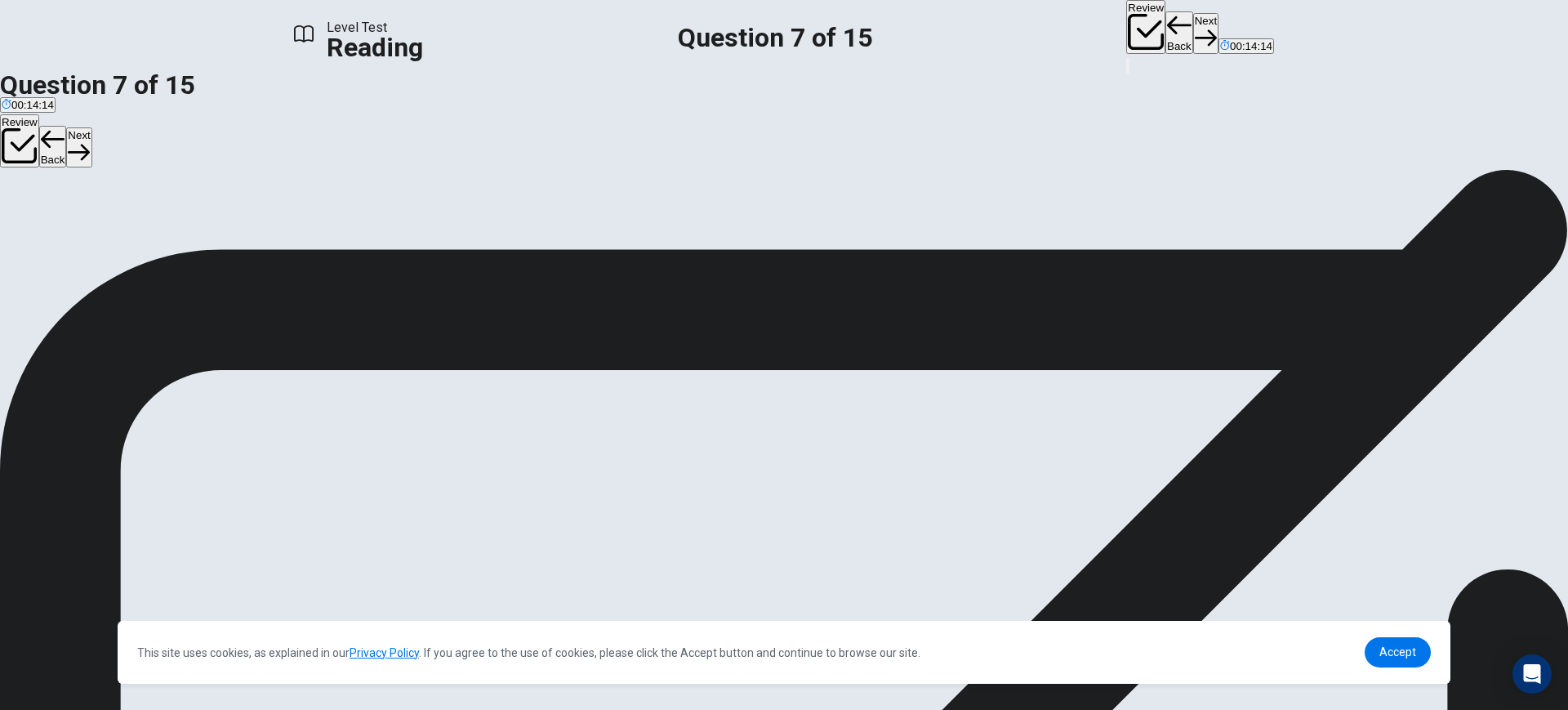
click at [1194, 28] on button "Next" at bounding box center [1206, 33] width 25 height 40
click at [1194, 22] on button "Next" at bounding box center [1206, 33] width 25 height 40
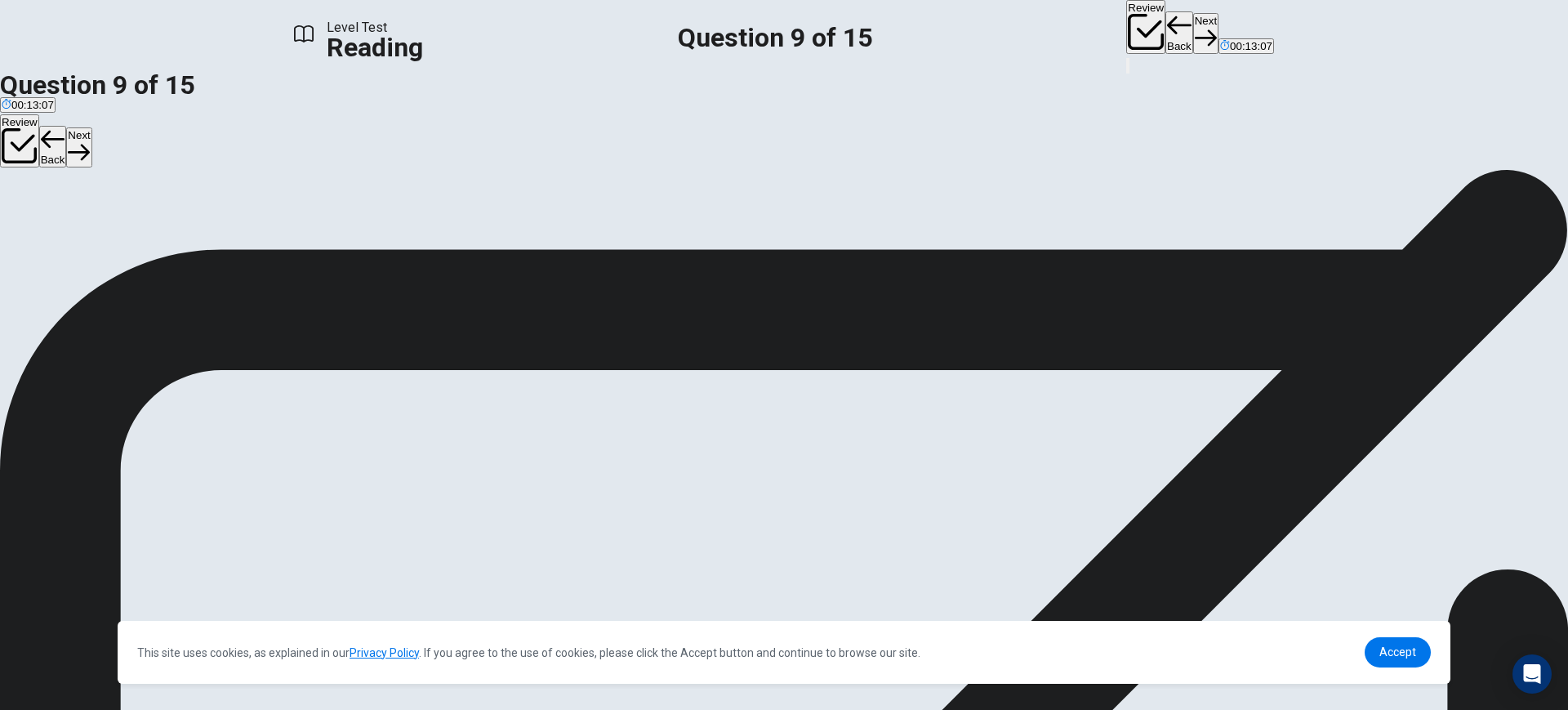
click at [1194, 27] on button "Next" at bounding box center [1206, 33] width 25 height 40
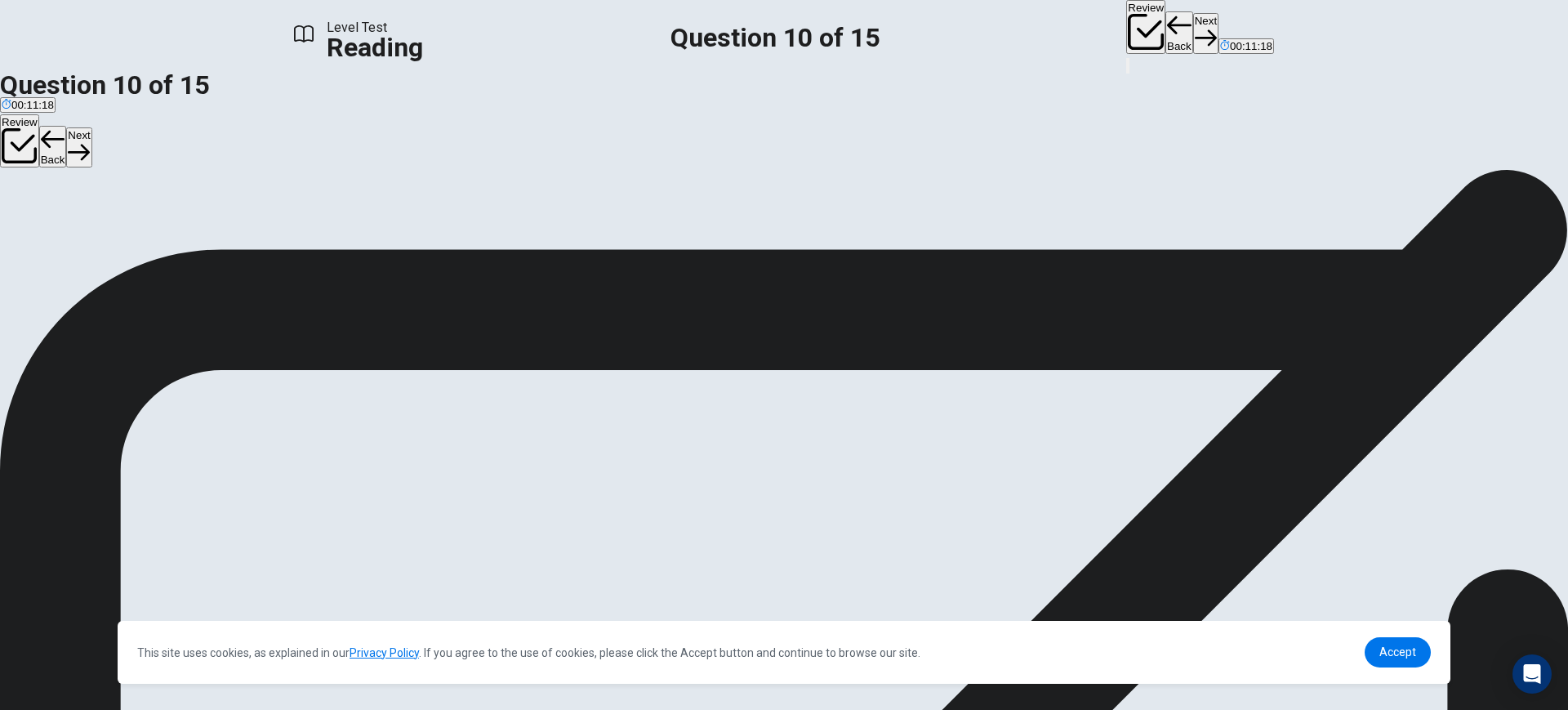
click at [1194, 17] on button "Next" at bounding box center [1206, 33] width 25 height 40
click at [1194, 22] on button "Next" at bounding box center [1206, 33] width 25 height 40
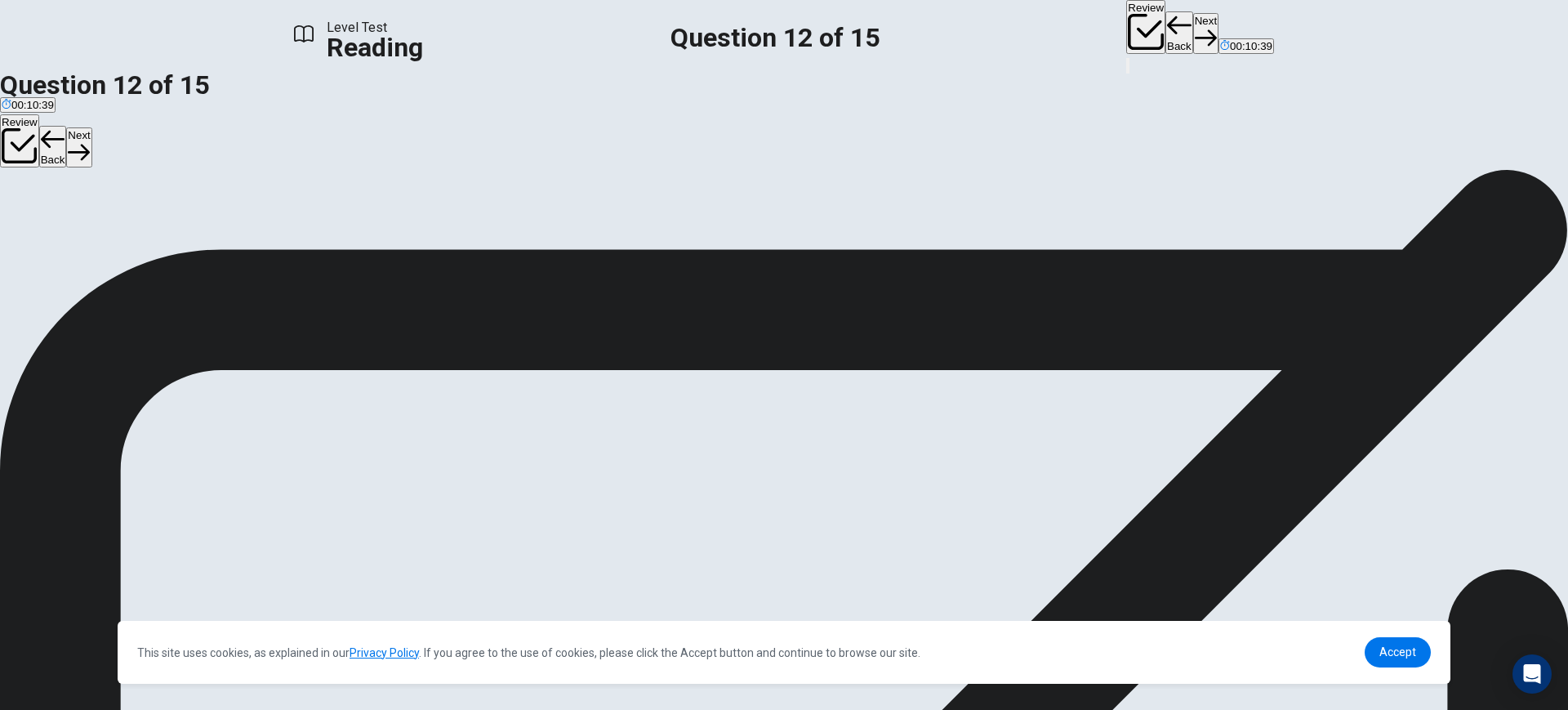
click at [1194, 22] on button "Next" at bounding box center [1206, 33] width 25 height 40
click at [1194, 37] on button "Next" at bounding box center [1206, 33] width 25 height 40
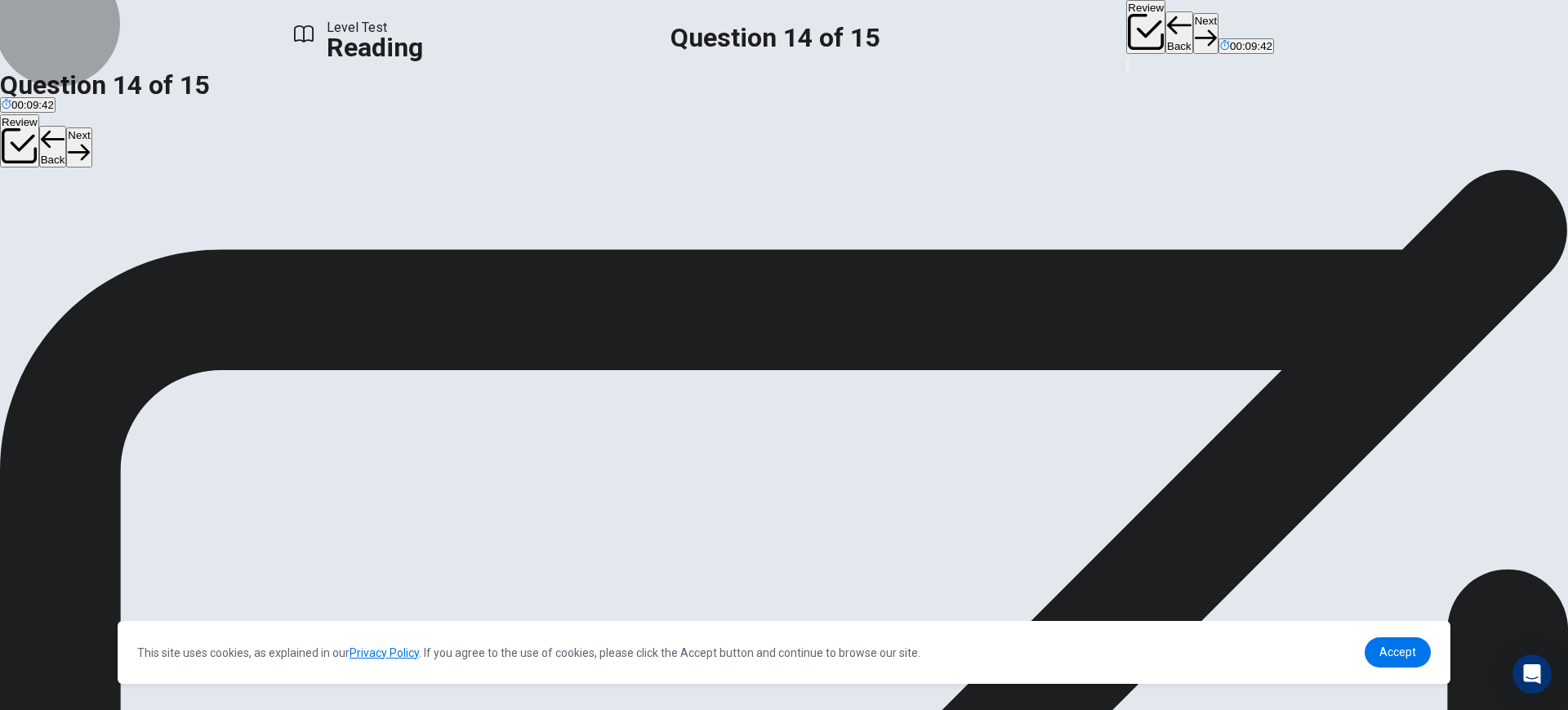
click at [1194, 36] on button "Next" at bounding box center [1206, 33] width 25 height 40
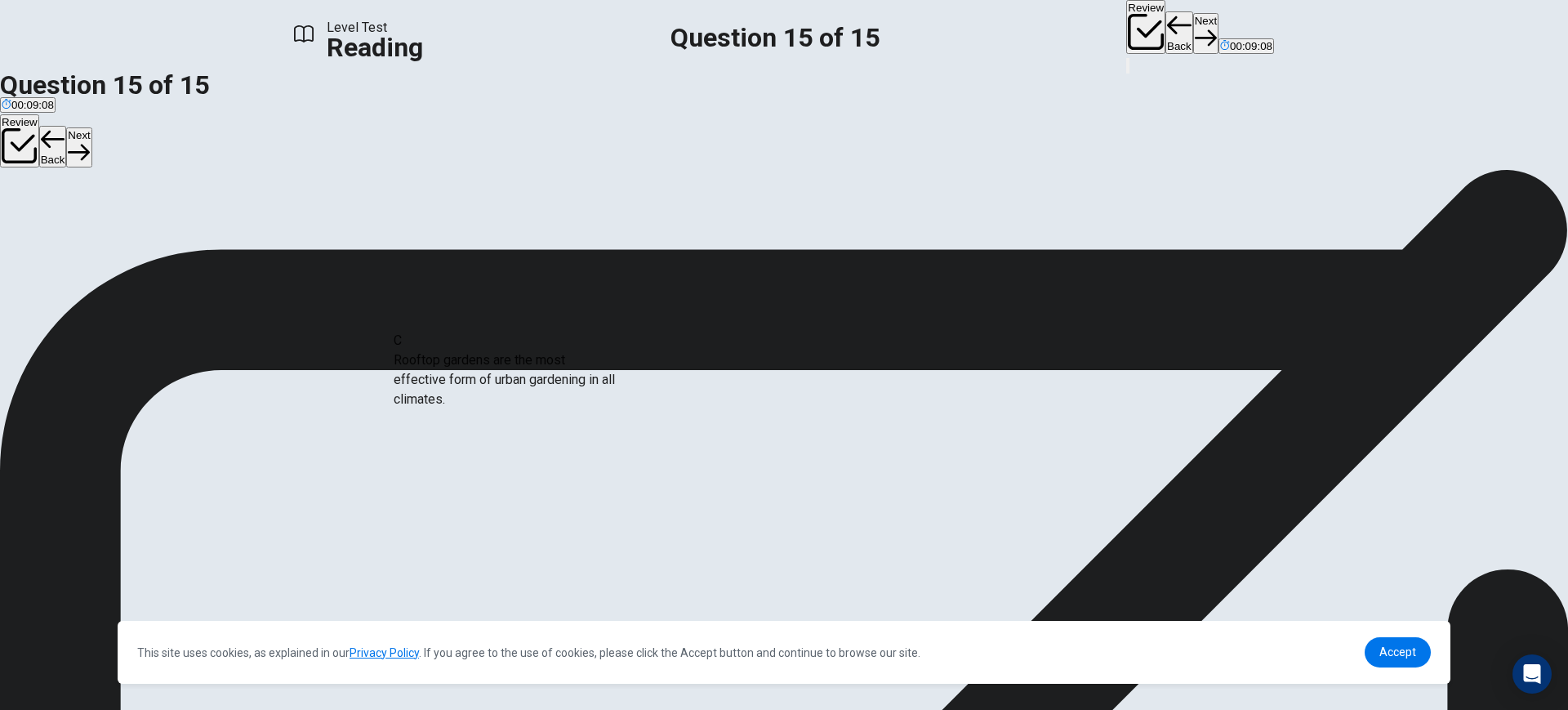
scroll to position [197, 0]
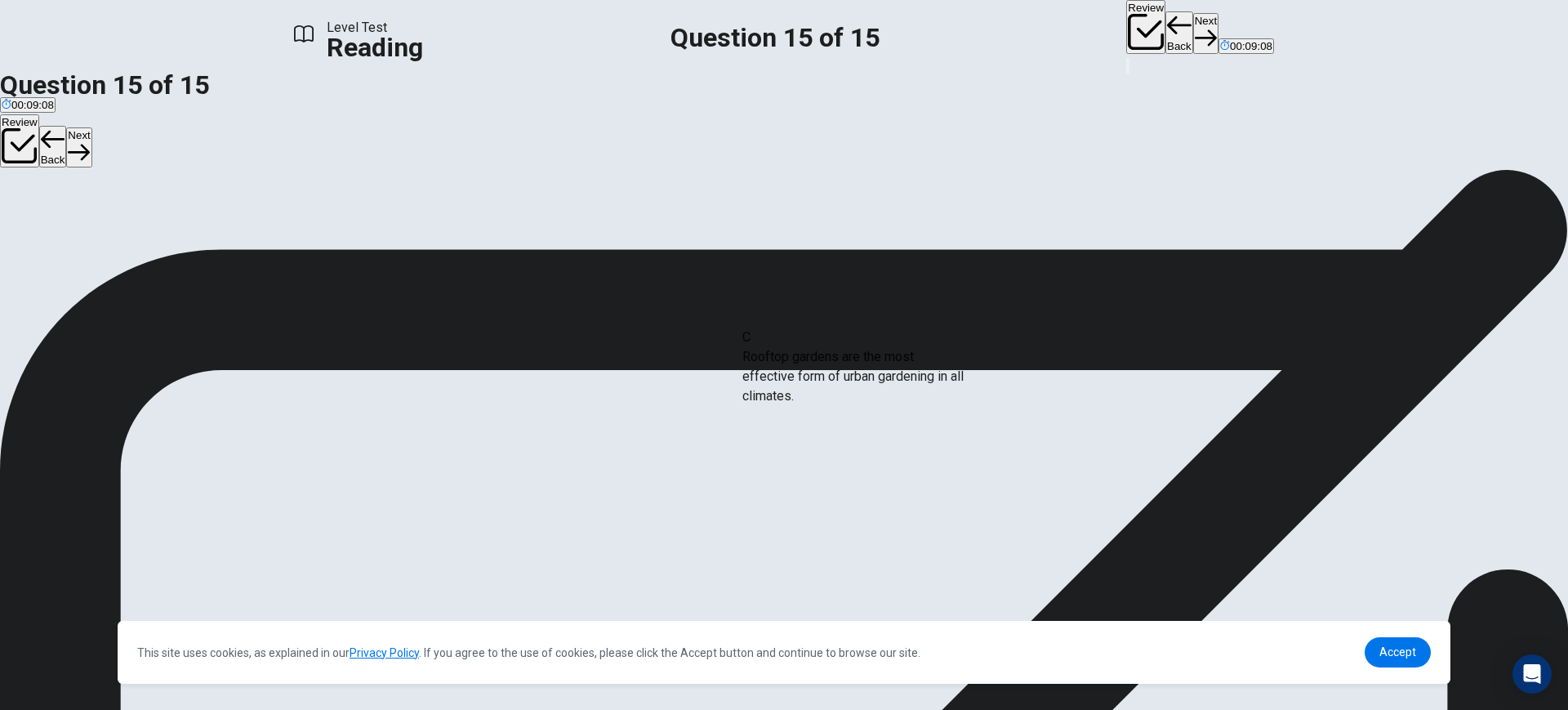
drag, startPoint x: 478, startPoint y: 387, endPoint x: 892, endPoint y: 369, distance: 414.4
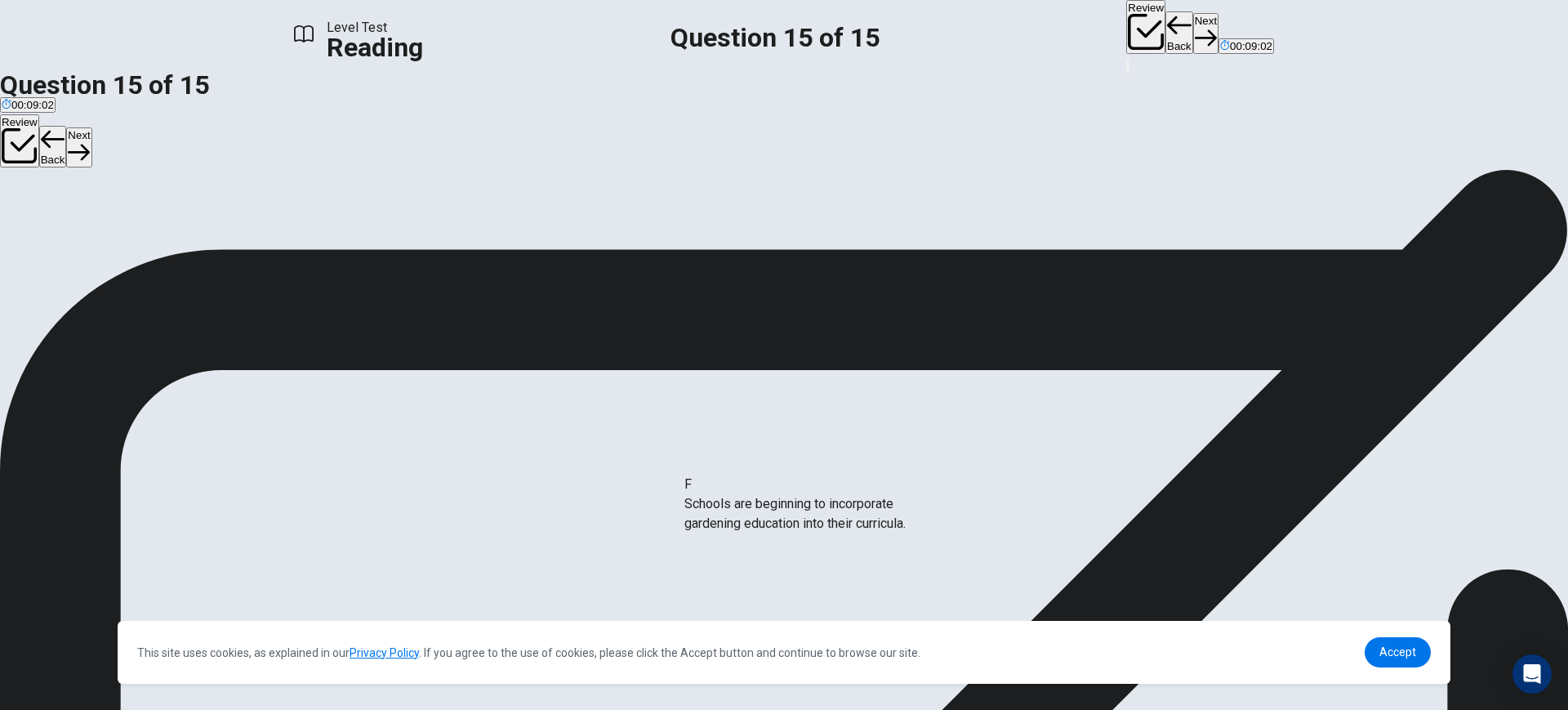
drag, startPoint x: 448, startPoint y: 543, endPoint x: 814, endPoint y: 512, distance: 367.3
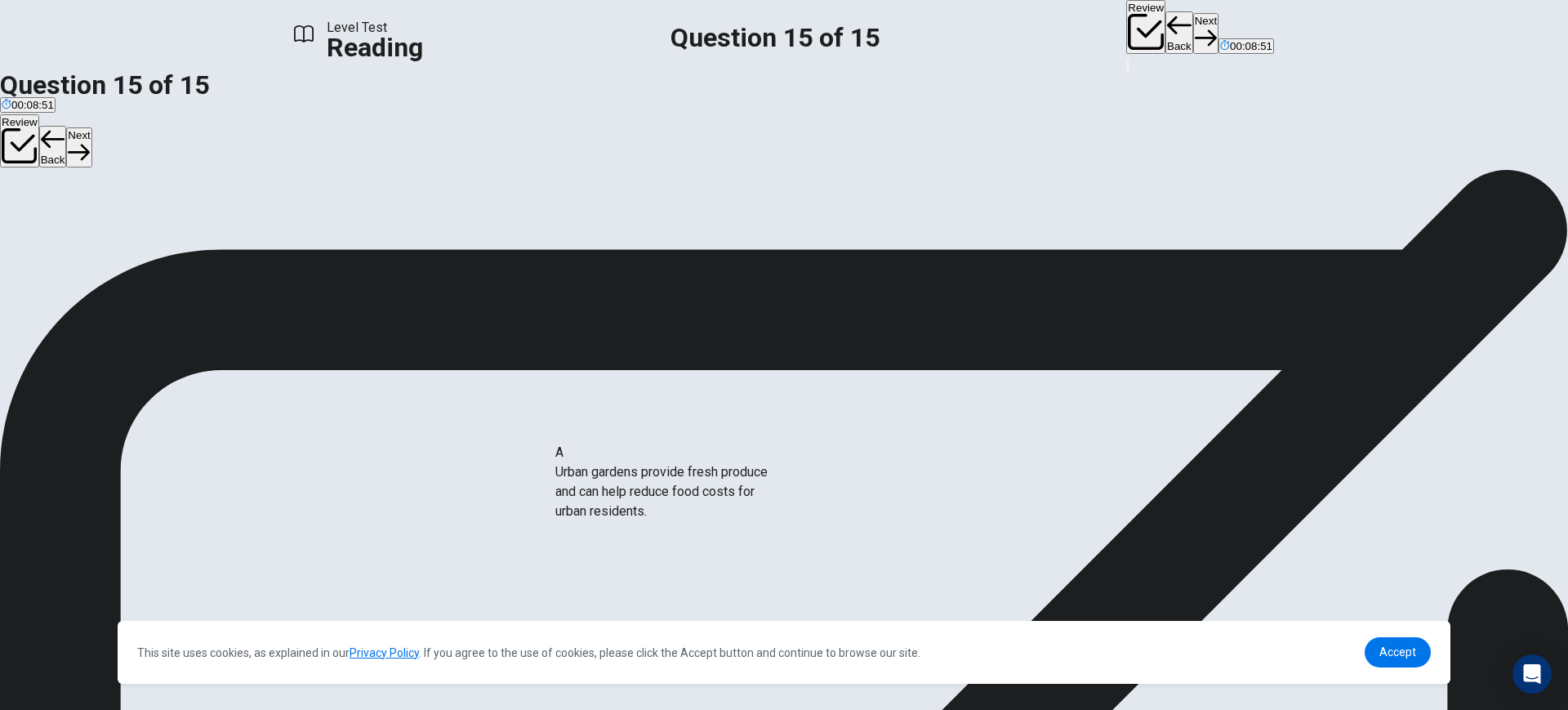
drag, startPoint x: 434, startPoint y: 396, endPoint x: 677, endPoint y: 504, distance: 265.9
click at [1194, 29] on button "Next" at bounding box center [1206, 33] width 25 height 40
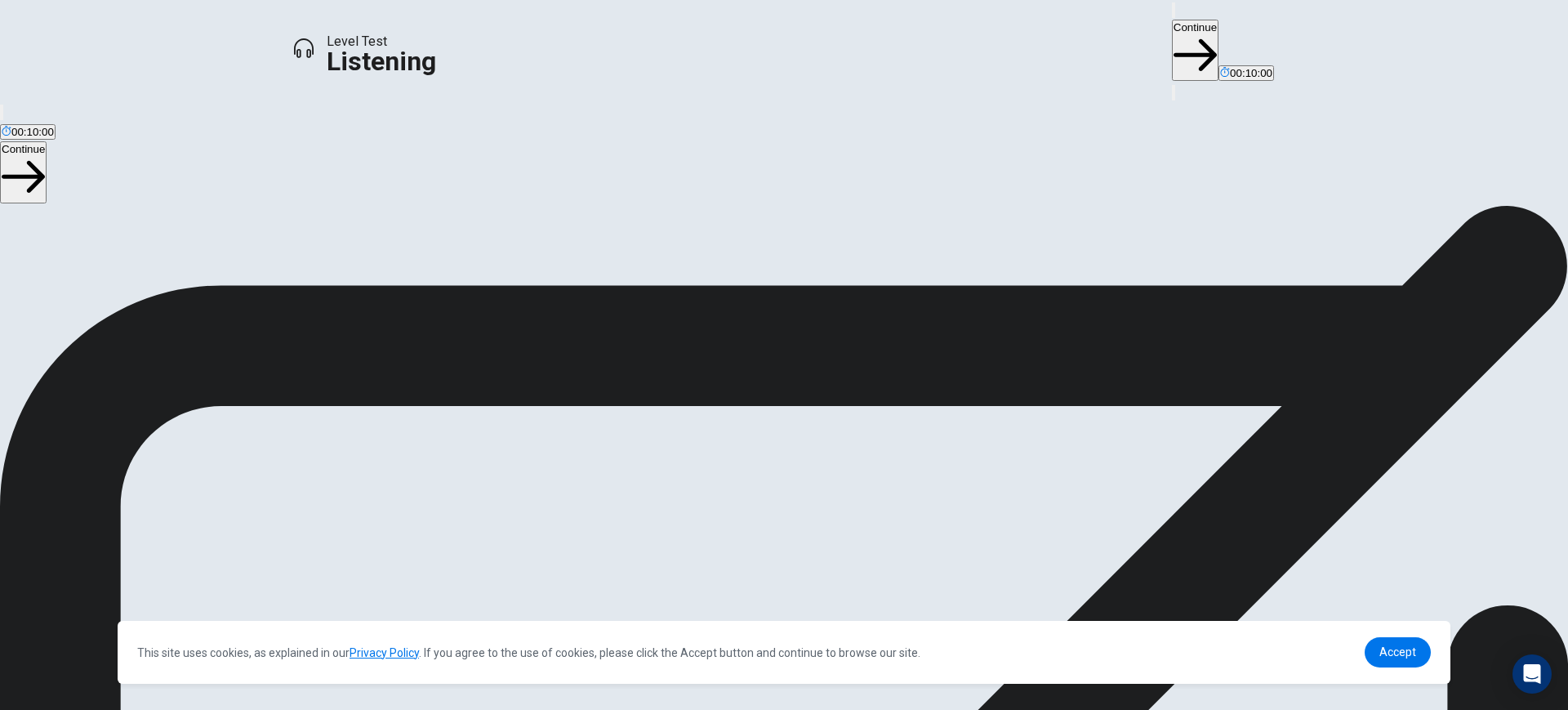
scroll to position [74, 0]
click at [1172, 36] on button "Continue" at bounding box center [1196, 50] width 47 height 61
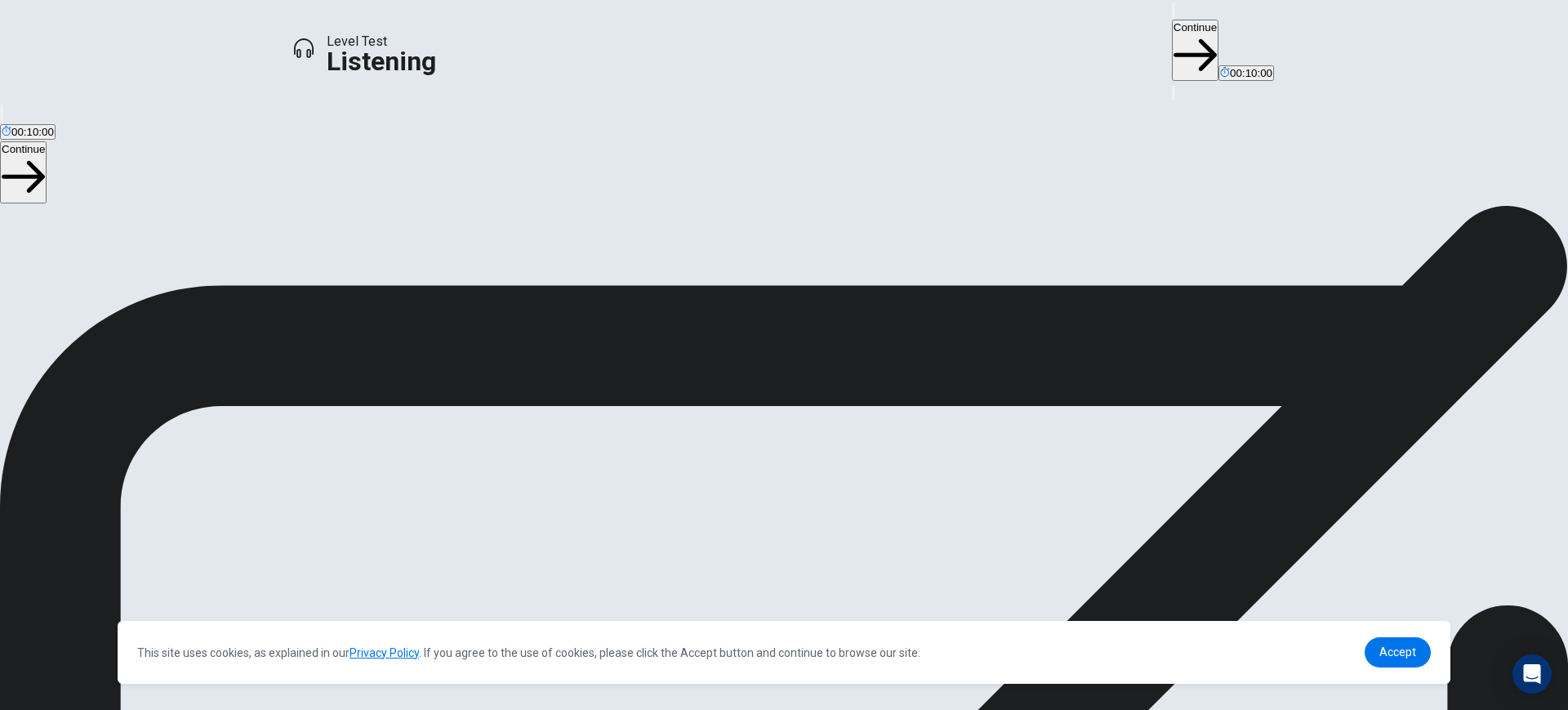
click at [1174, 34] on icon "button" at bounding box center [1196, 55] width 43 height 43
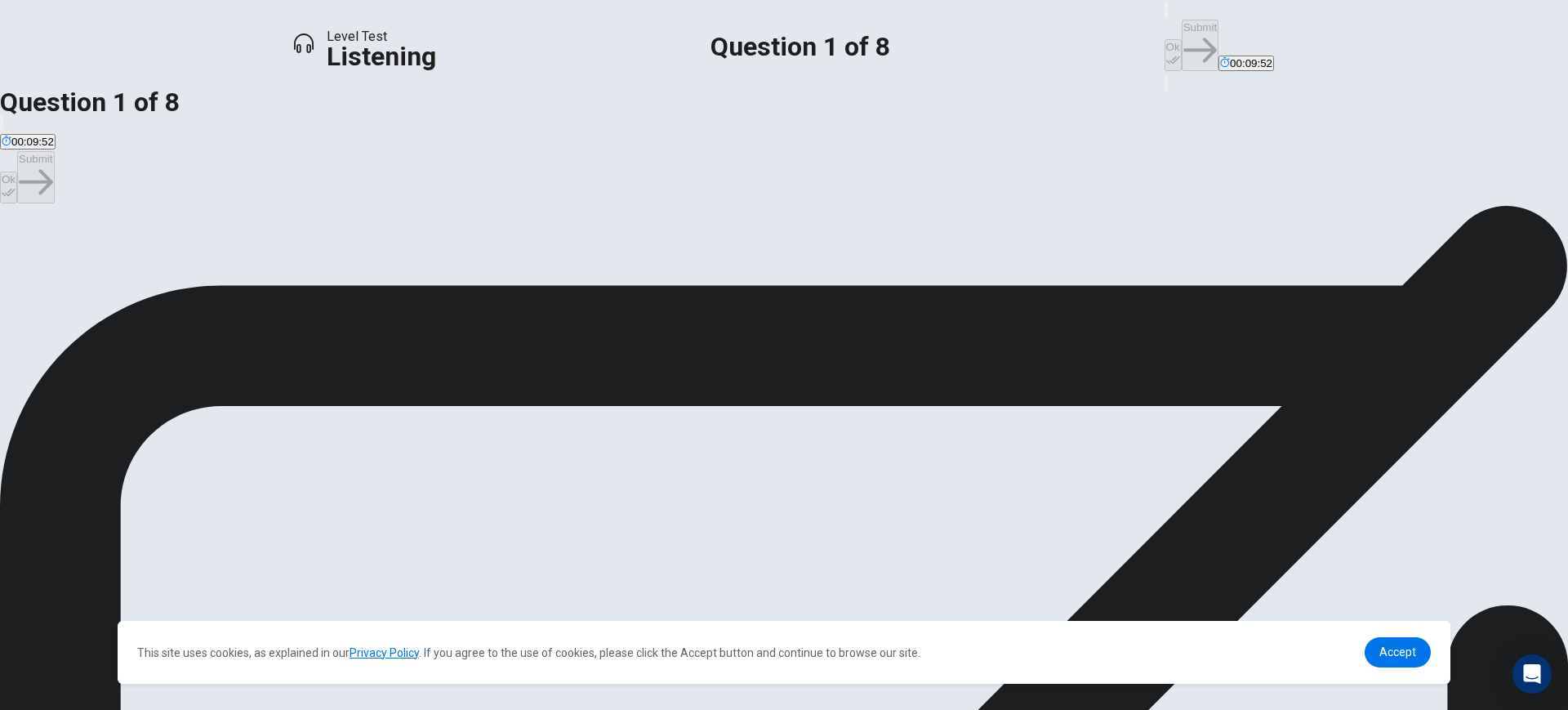
click at [1165, 39] on button "Ok" at bounding box center [1173, 55] width 17 height 32
click at [1182, 31] on button "Submit" at bounding box center [1199, 45] width 36 height 51
click at [1165, 39] on button "Ok" at bounding box center [1173, 55] width 17 height 32
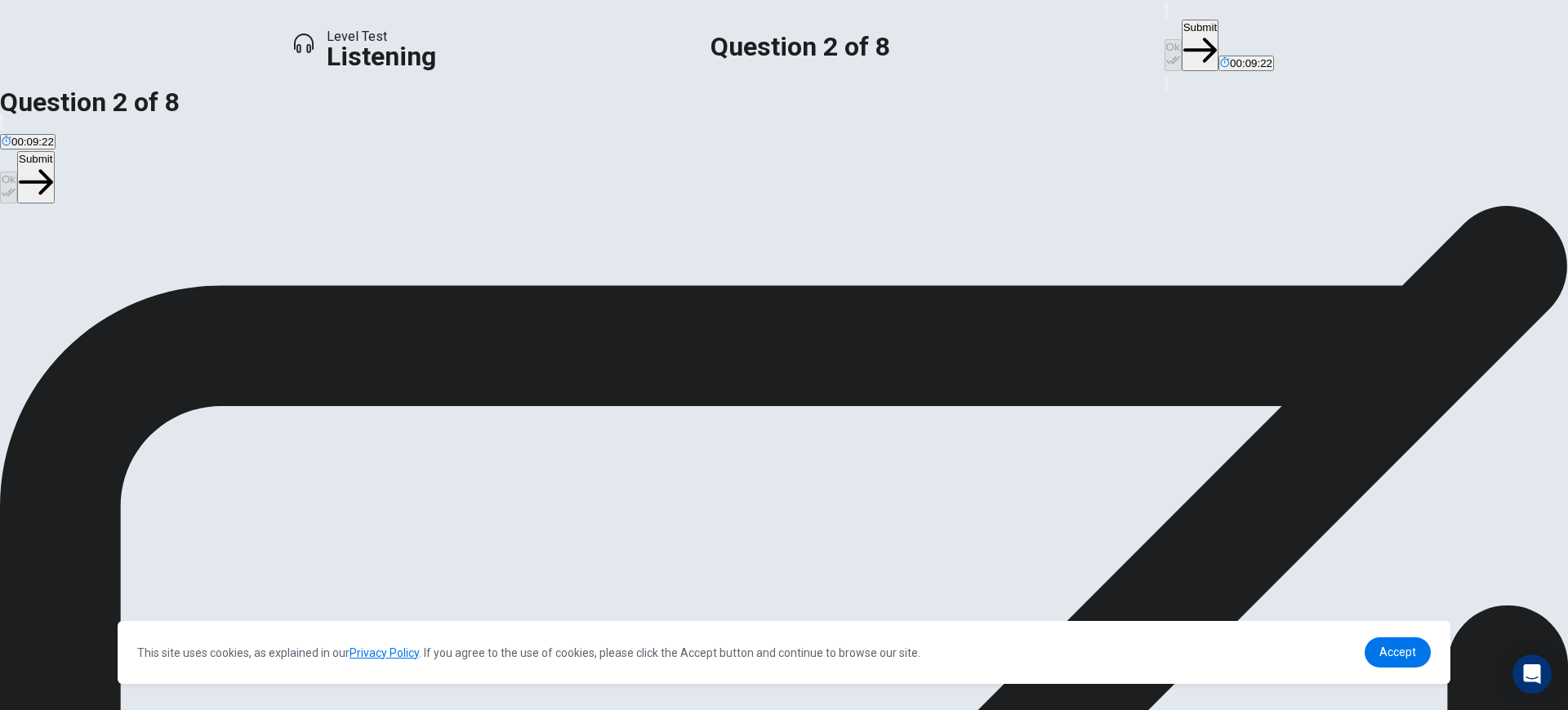
click at [1182, 36] on button "Submit" at bounding box center [1199, 45] width 36 height 51
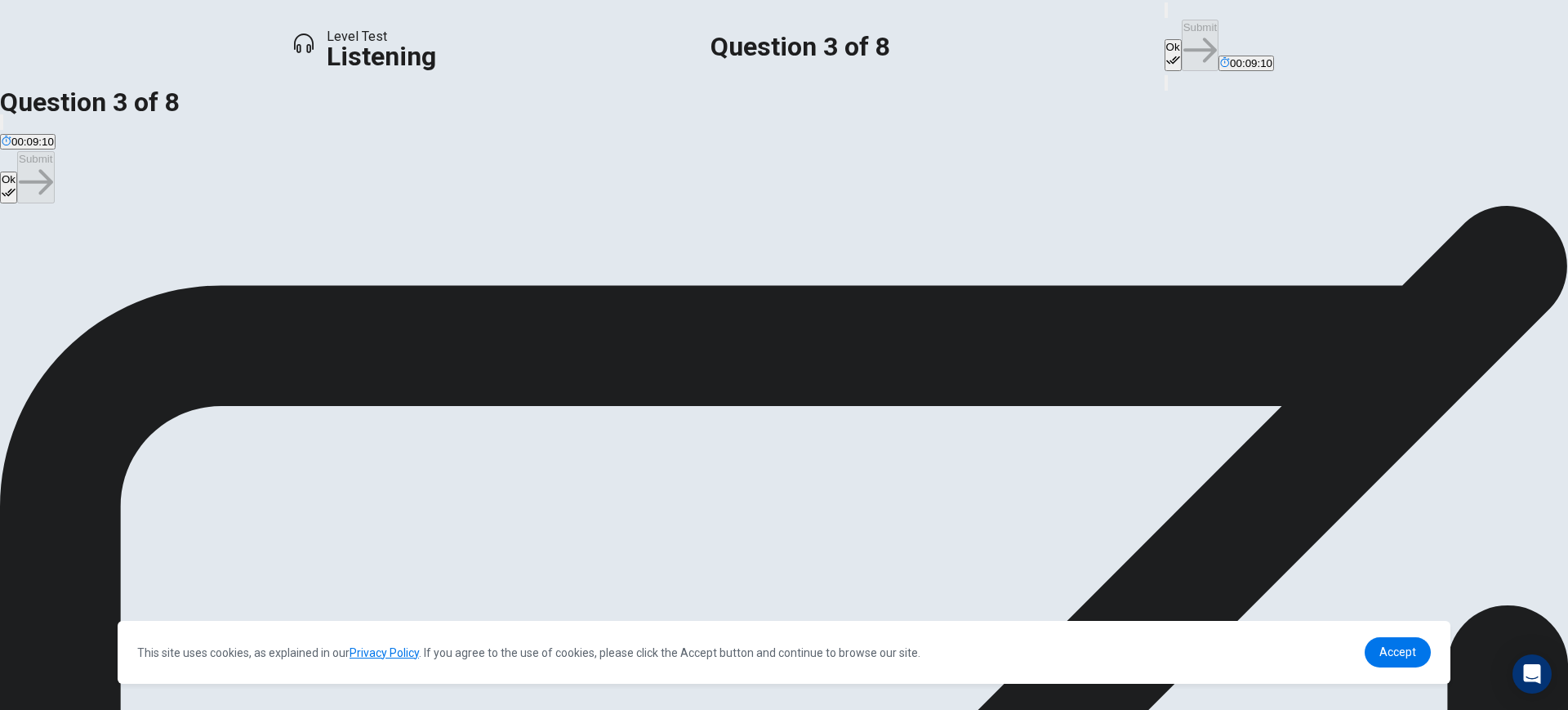
click at [1165, 39] on button "Ok" at bounding box center [1173, 55] width 17 height 32
click at [1182, 24] on button "Submit" at bounding box center [1199, 45] width 36 height 51
click at [1165, 39] on button "Ok" at bounding box center [1173, 55] width 17 height 32
click at [1182, 26] on button "Submit" at bounding box center [1199, 45] width 36 height 51
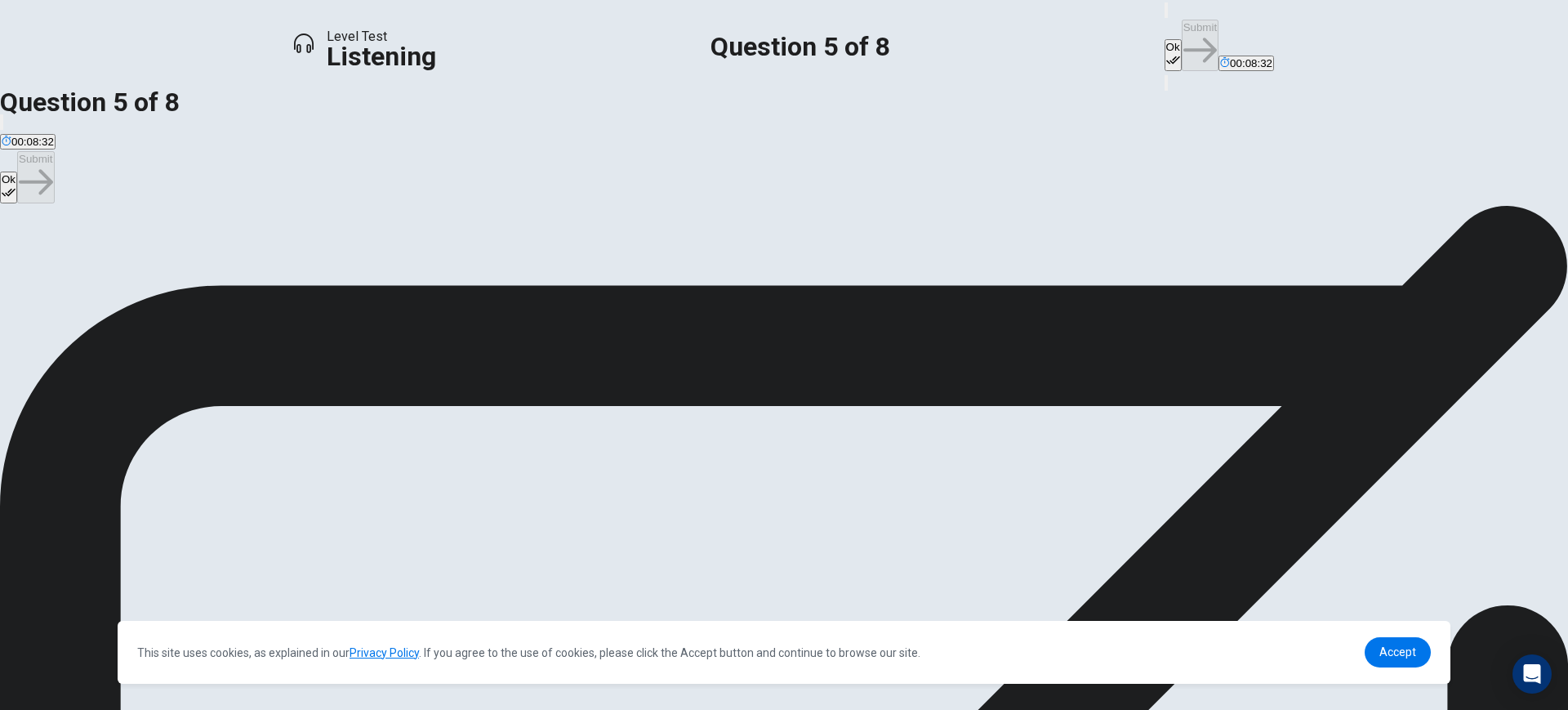
click at [1167, 56] on icon "button" at bounding box center [1173, 60] width 14 height 8
click at [1182, 29] on button "Submit" at bounding box center [1199, 45] width 36 height 51
click at [1165, 39] on button "Ok" at bounding box center [1173, 55] width 17 height 32
click at [1182, 33] on button "Submit" at bounding box center [1199, 45] width 36 height 51
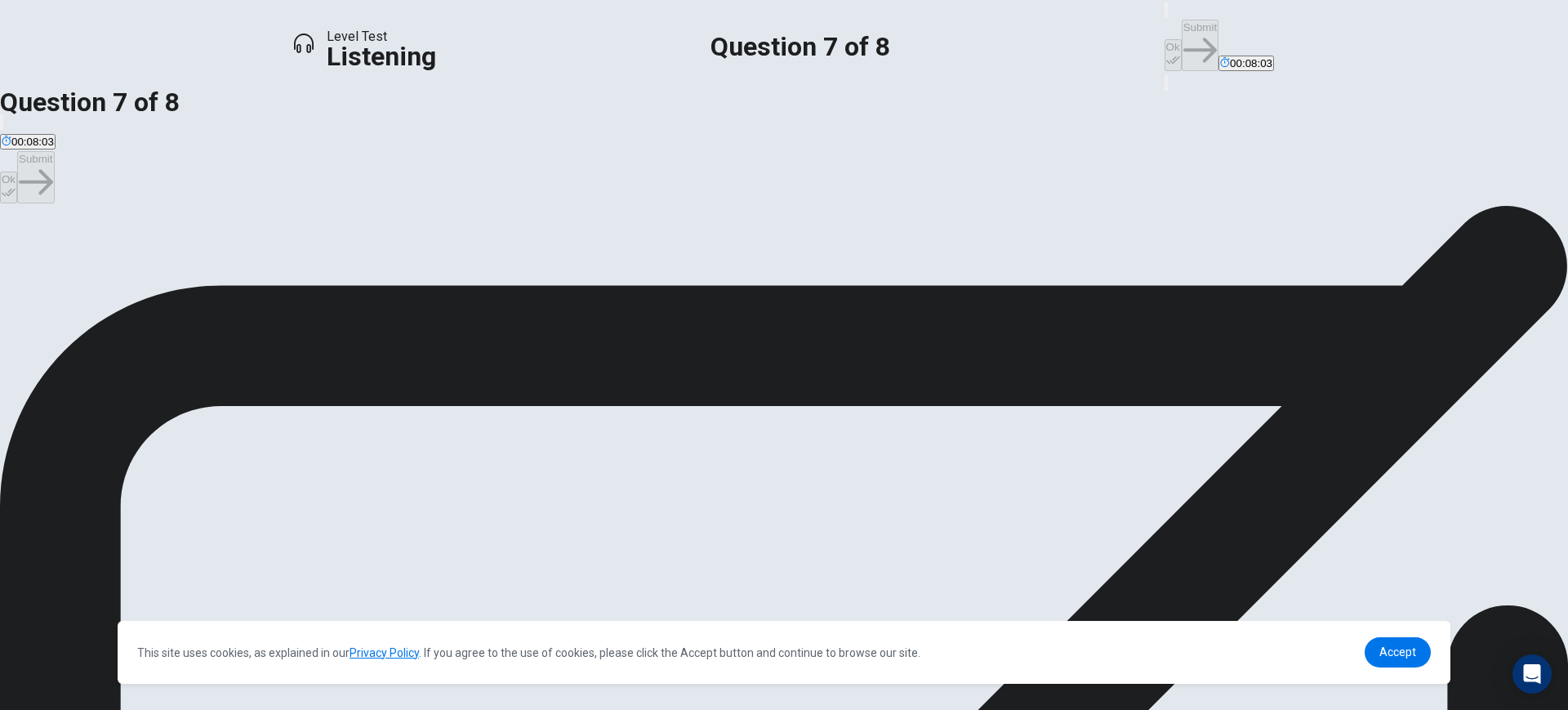
click at [1165, 39] on button "Ok" at bounding box center [1173, 55] width 17 height 32
click at [1182, 34] on button "Submit" at bounding box center [1199, 45] width 36 height 51
click at [1165, 39] on button "Ok" at bounding box center [1173, 55] width 17 height 32
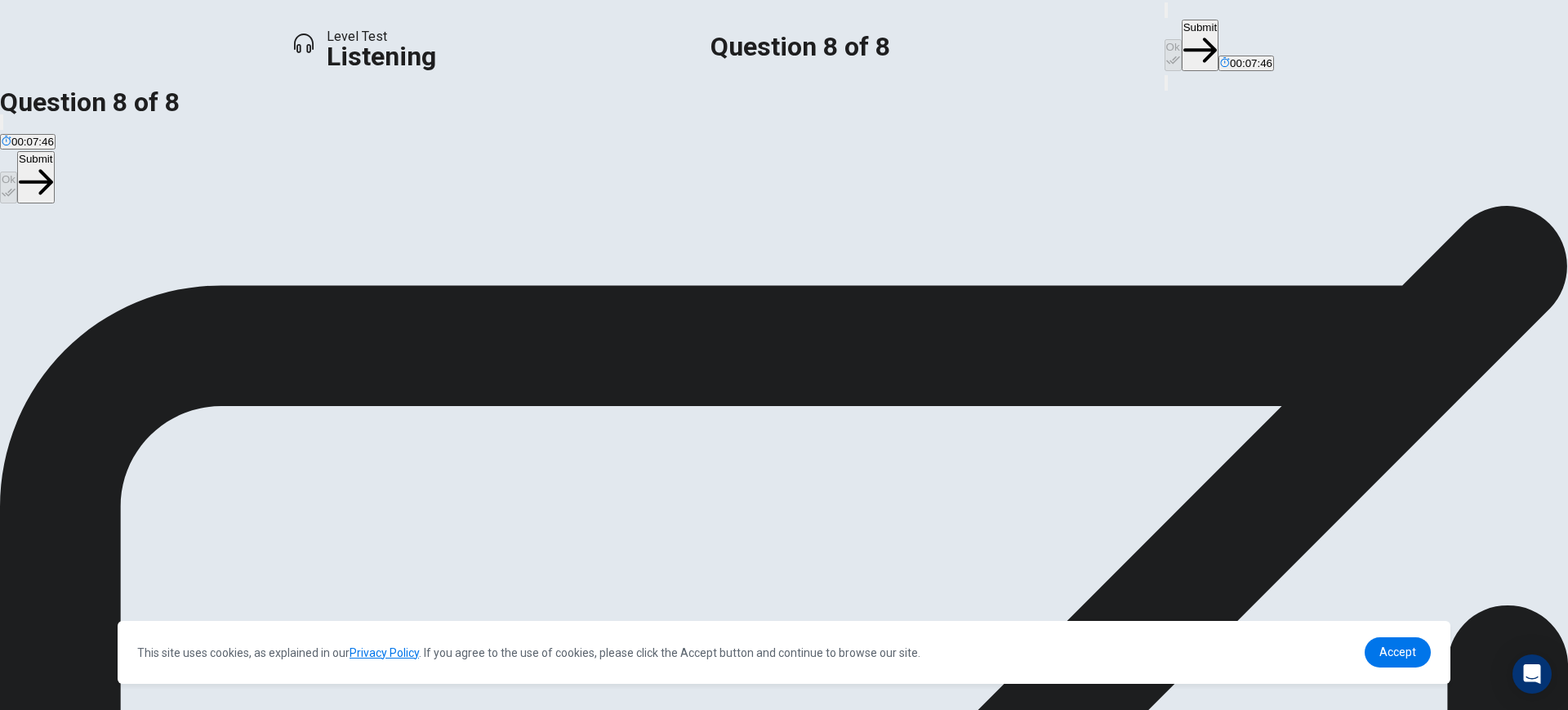
click at [1182, 30] on button "Submit" at bounding box center [1199, 45] width 36 height 51
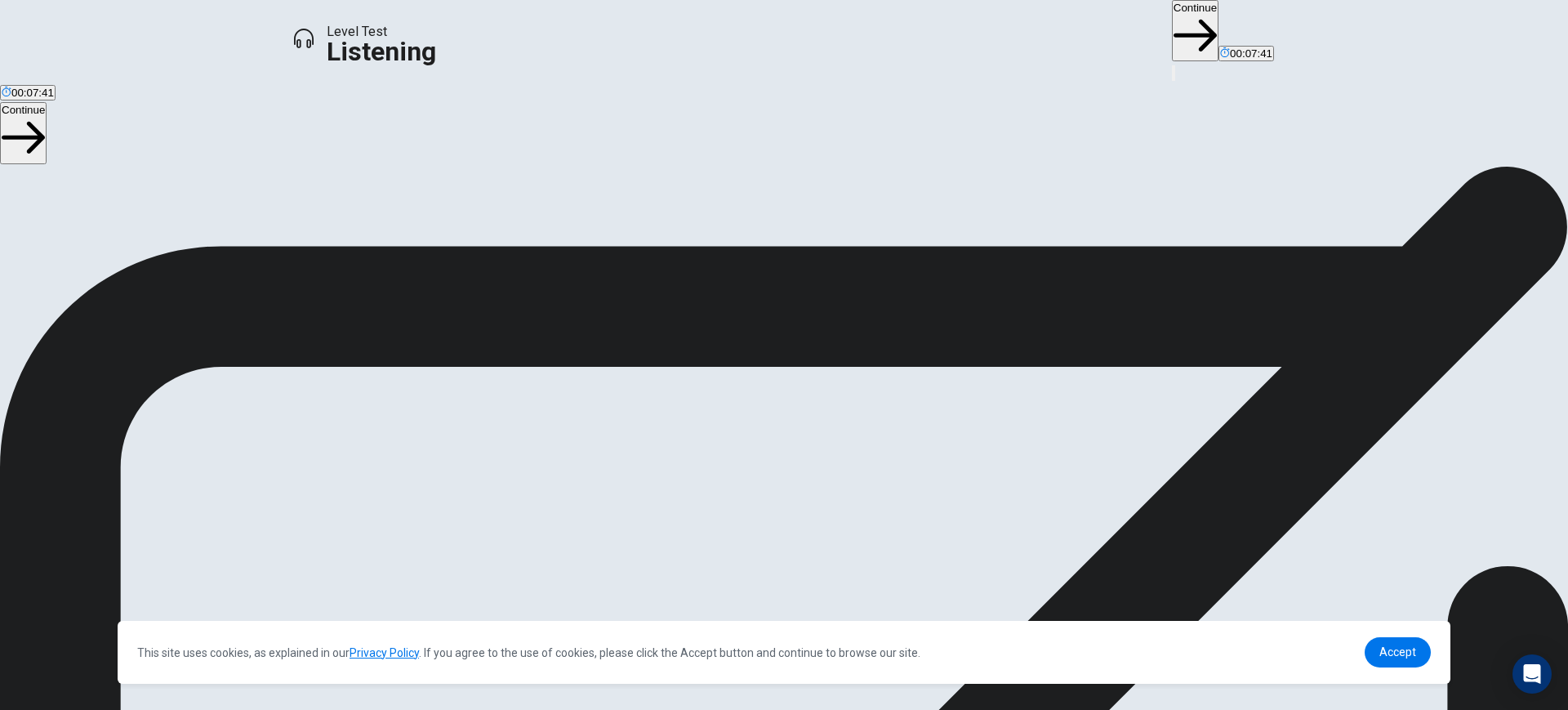
click at [1172, 29] on button "Continue" at bounding box center [1196, 30] width 47 height 61
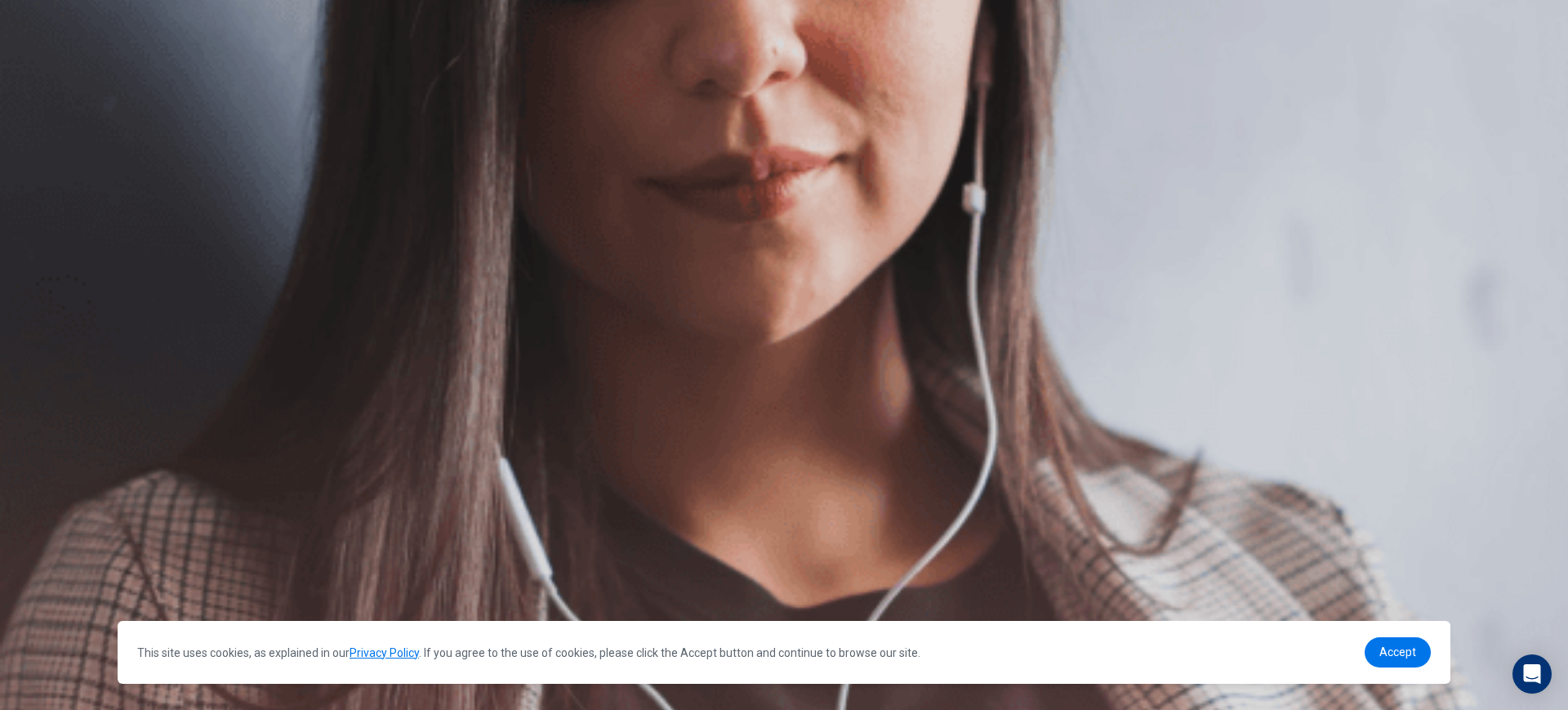
click at [1227, 29] on button "Continue" at bounding box center [1251, 50] width 47 height 61
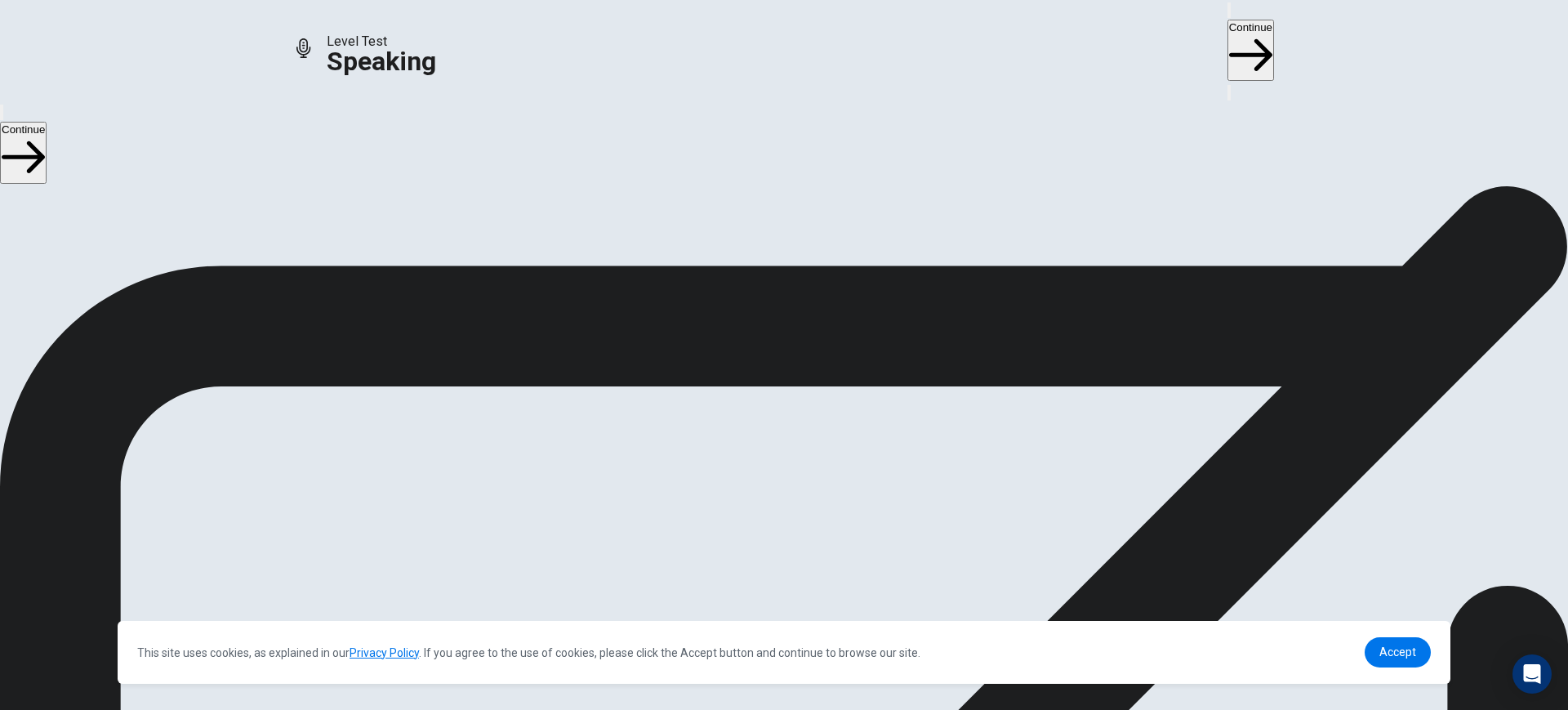
click at [1227, 22] on button "Continue" at bounding box center [1251, 50] width 47 height 61
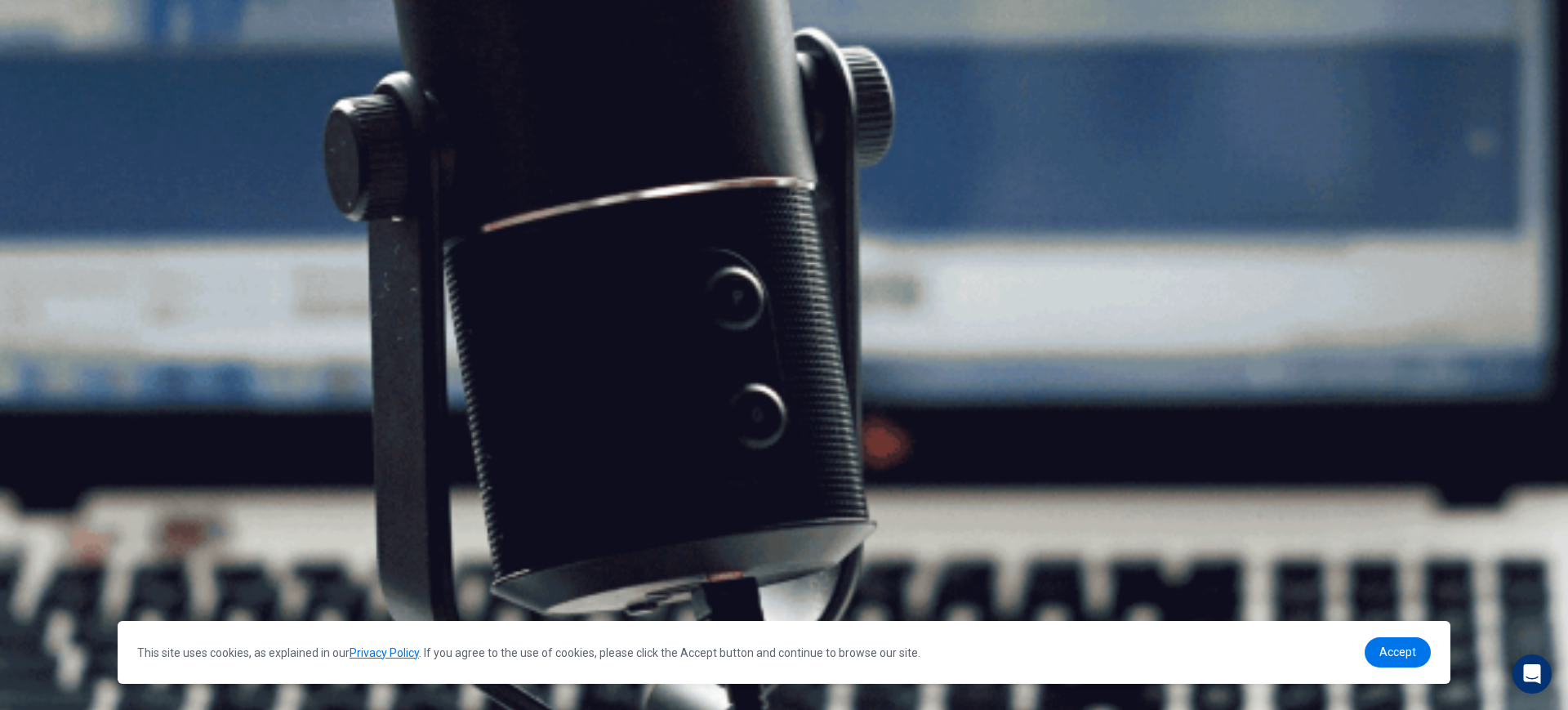
click at [1227, 36] on button "Continue" at bounding box center [1251, 50] width 47 height 61
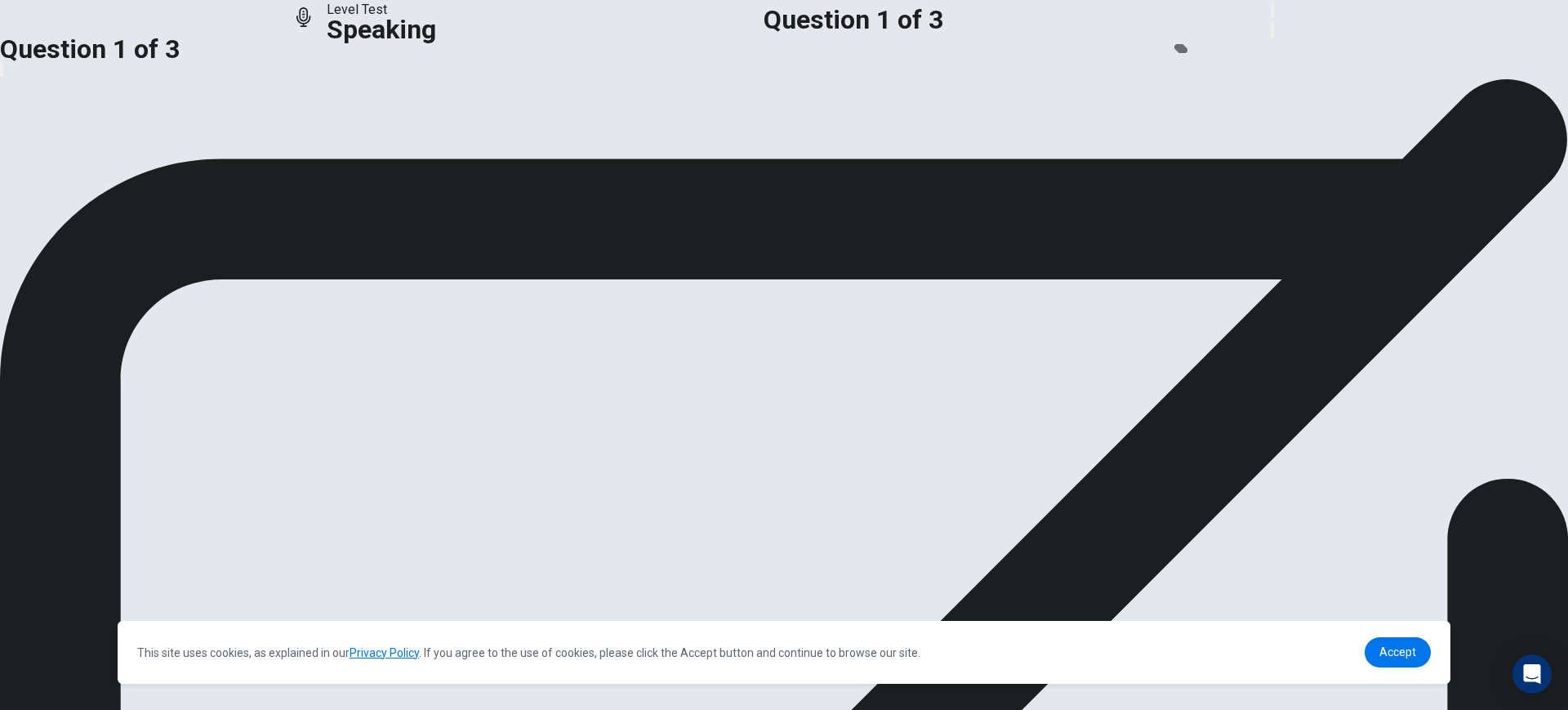
click at [1272, 26] on icon "button" at bounding box center [1282, 23] width 20 height 15
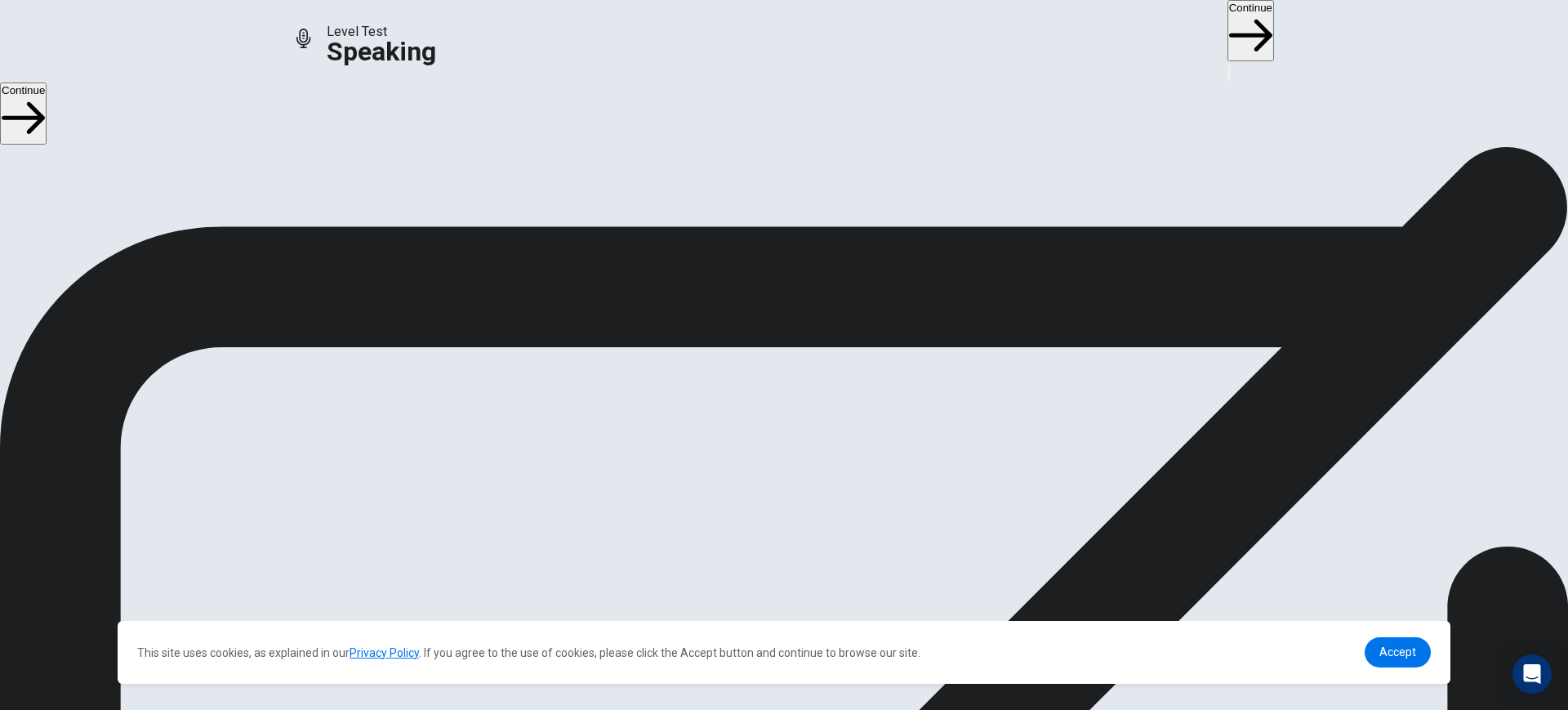
click at [1227, 21] on button "Continue" at bounding box center [1251, 30] width 47 height 61
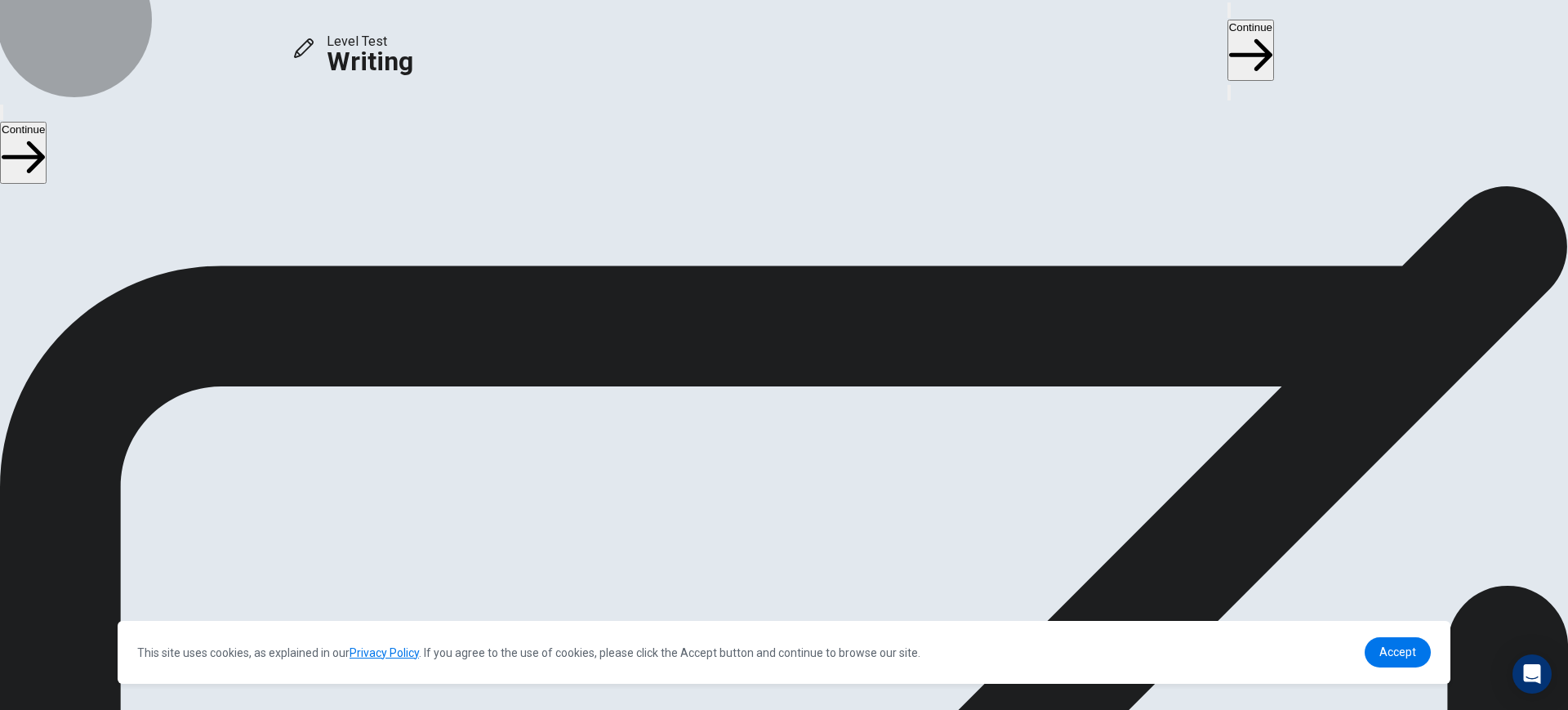
click at [1227, 31] on button "Continue" at bounding box center [1251, 50] width 47 height 61
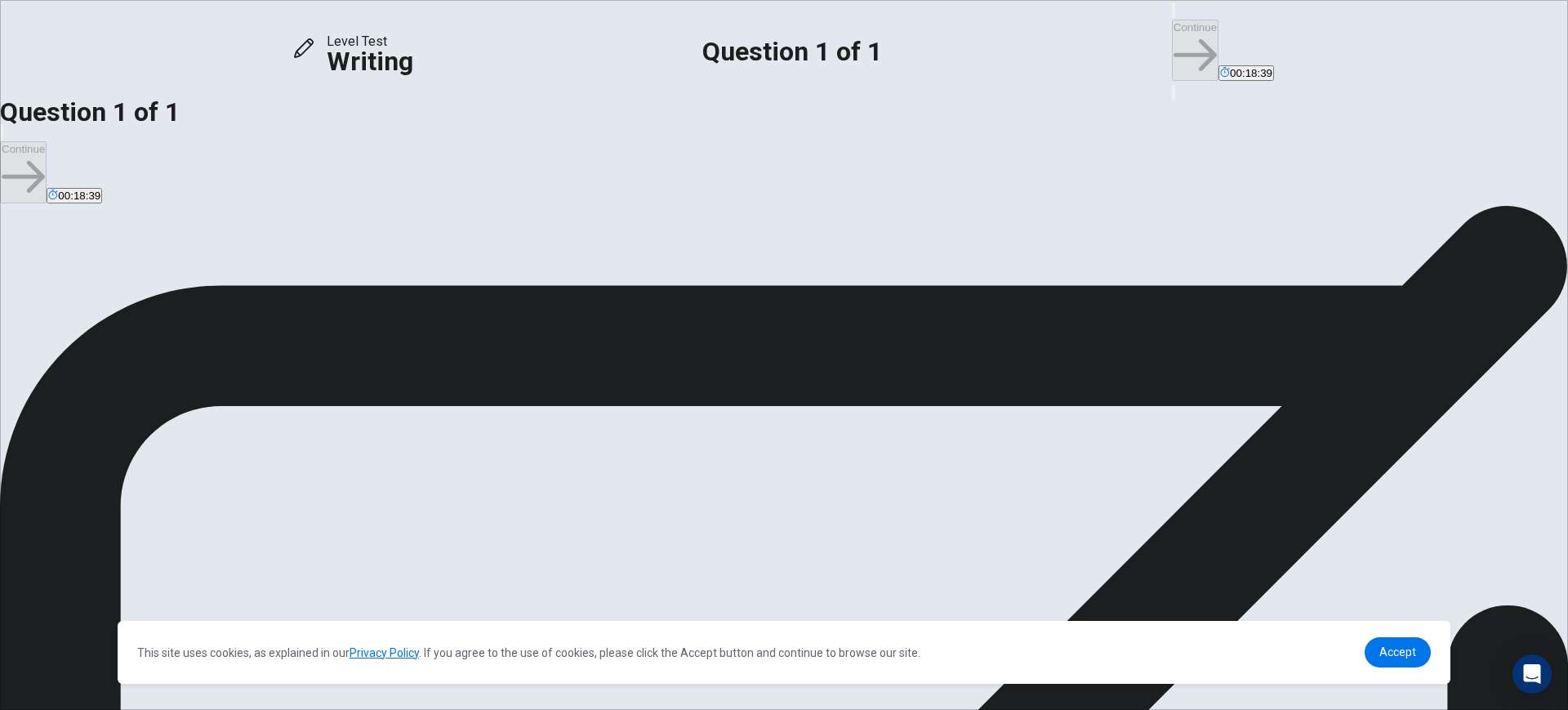
type textarea "**********"
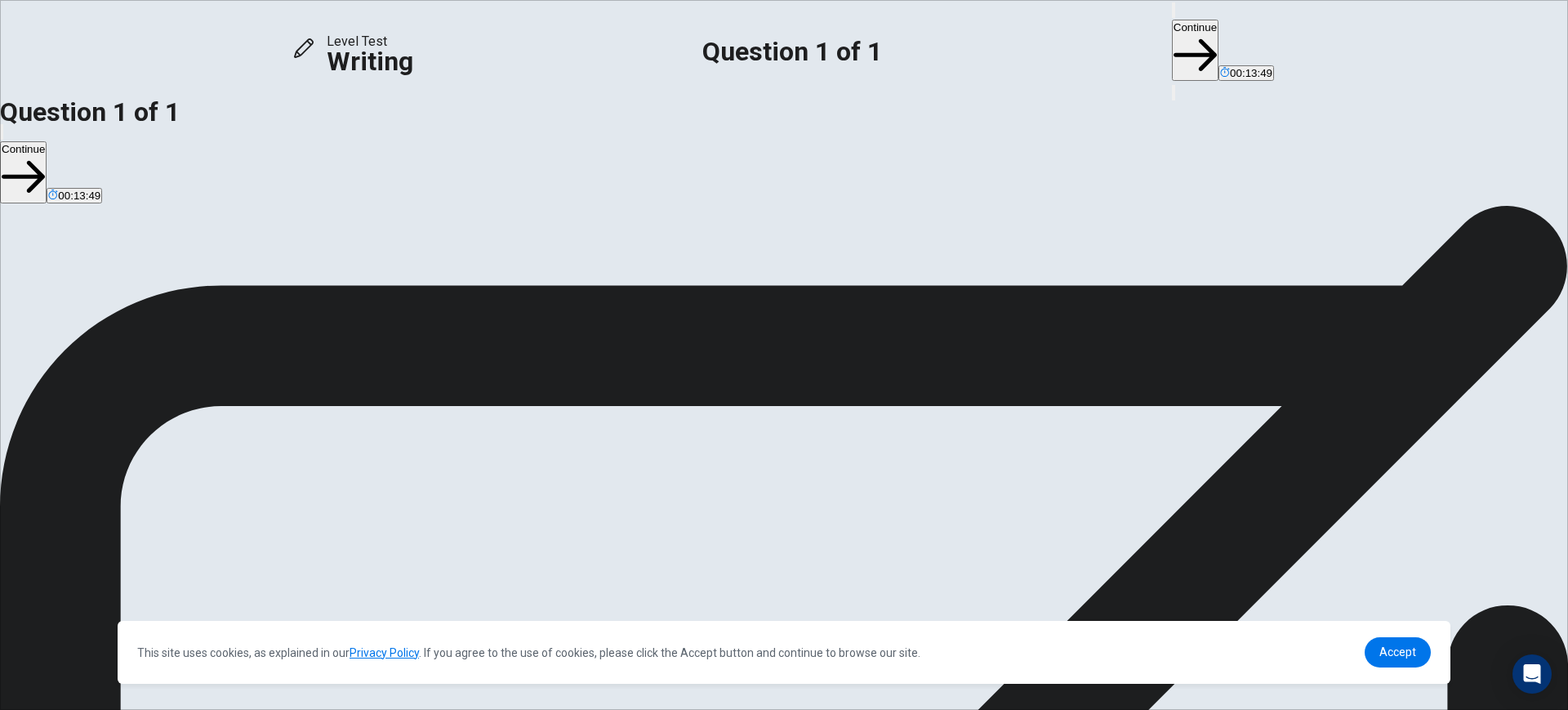
drag, startPoint x: 955, startPoint y: 326, endPoint x: 1205, endPoint y: 304, distance: 251.0
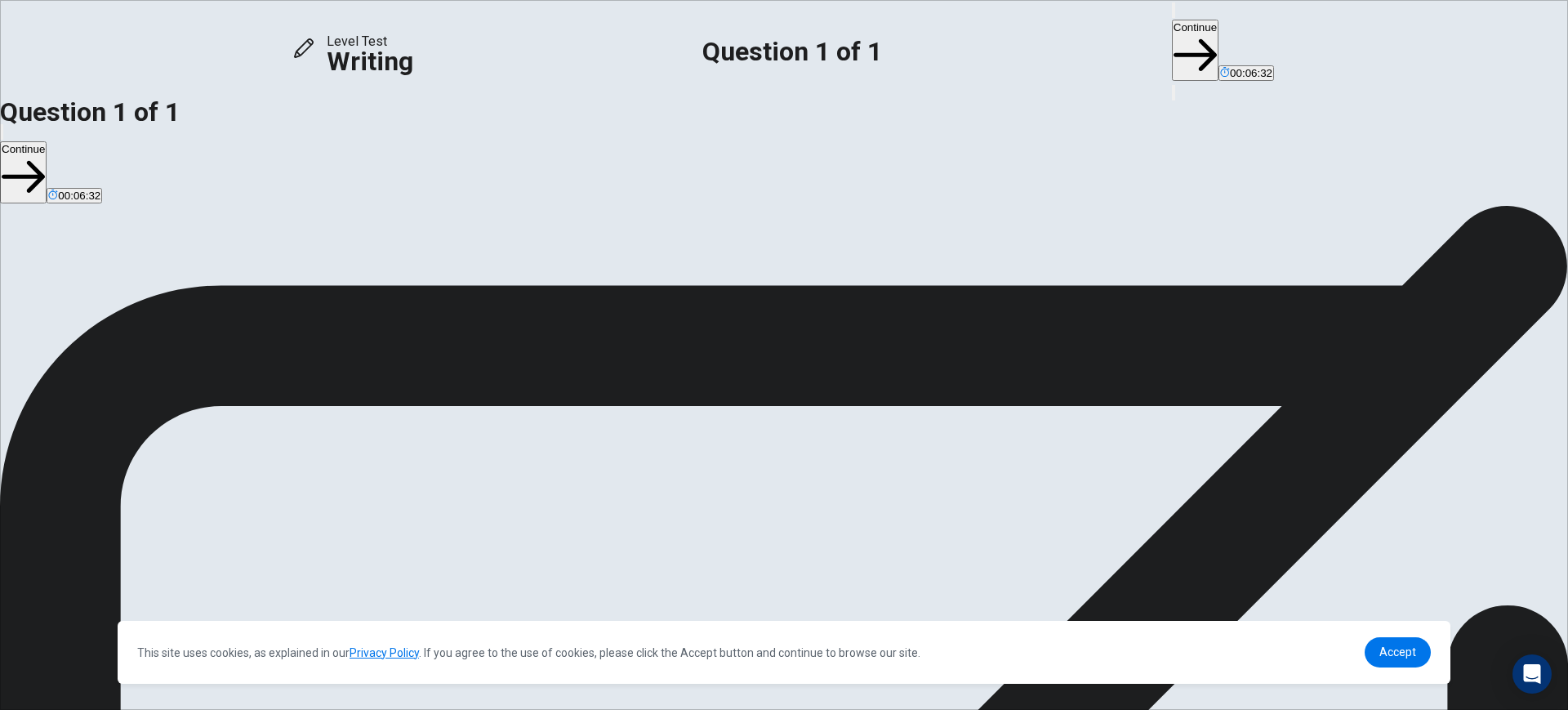
type textarea "**********"
click at [1172, 20] on button "Continue" at bounding box center [1196, 50] width 47 height 61
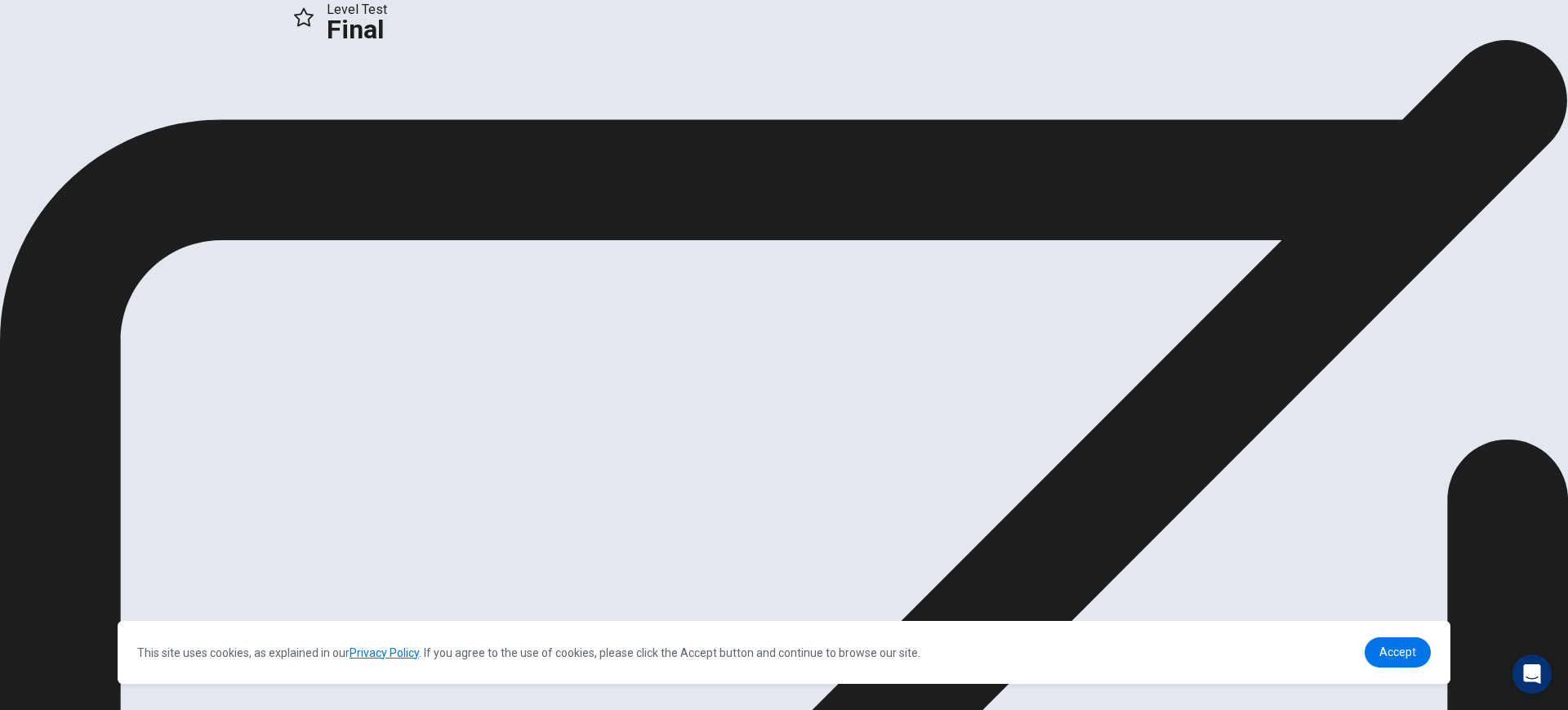
scroll to position [0, 0]
